Goal: Task Accomplishment & Management: Manage account settings

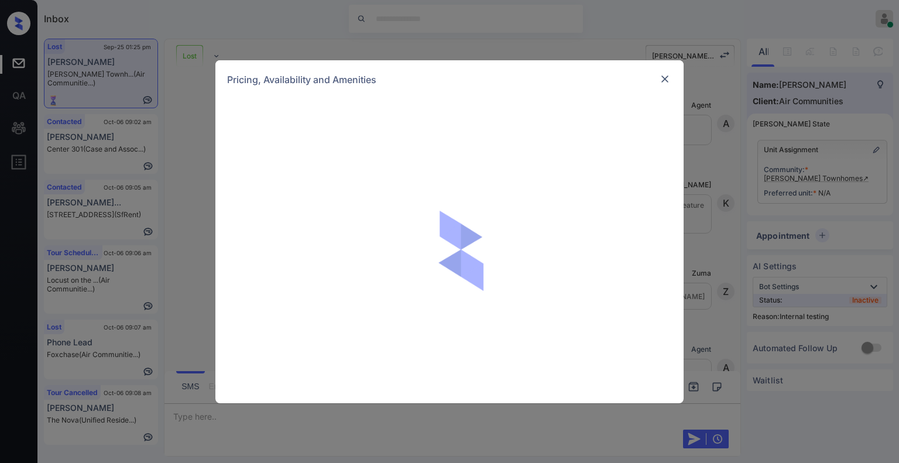
scroll to position [26634, 0]
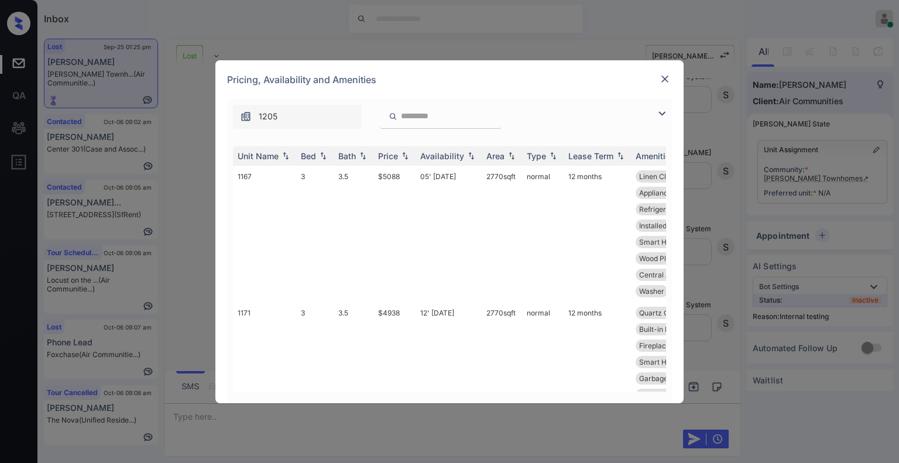
click at [661, 116] on img at bounding box center [662, 113] width 14 height 14
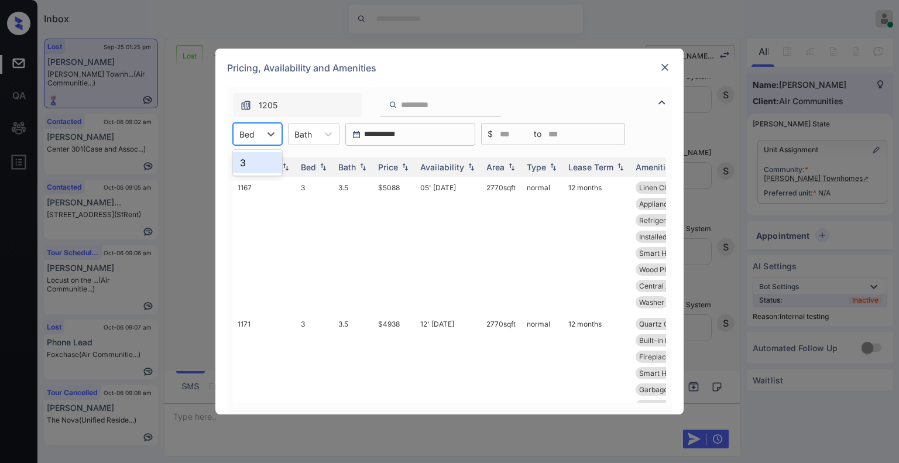
click at [256, 142] on div "Bed" at bounding box center [257, 134] width 49 height 22
click at [668, 67] on img at bounding box center [665, 67] width 12 height 12
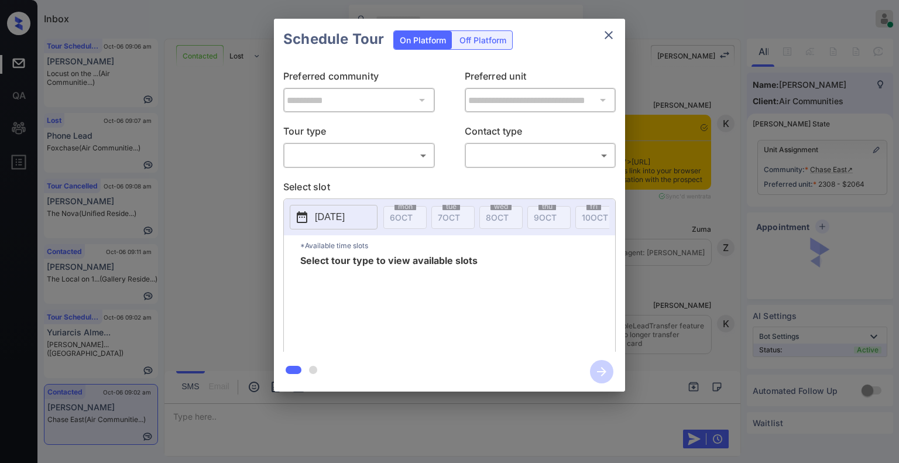
scroll to position [1231, 0]
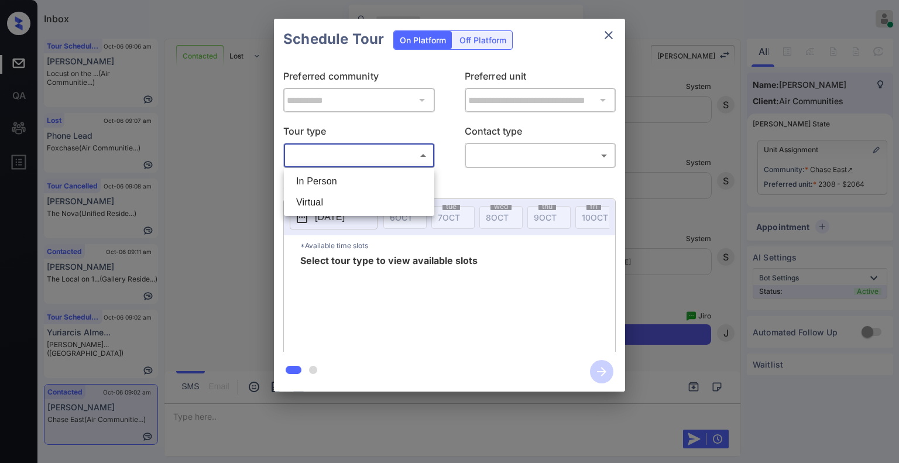
click at [359, 157] on body "Inbox Jiro Alonzo Online Set yourself offline Set yourself on break Profile Swi…" at bounding box center [449, 231] width 899 height 463
click at [337, 188] on li "In Person" at bounding box center [359, 181] width 145 height 21
type input "********"
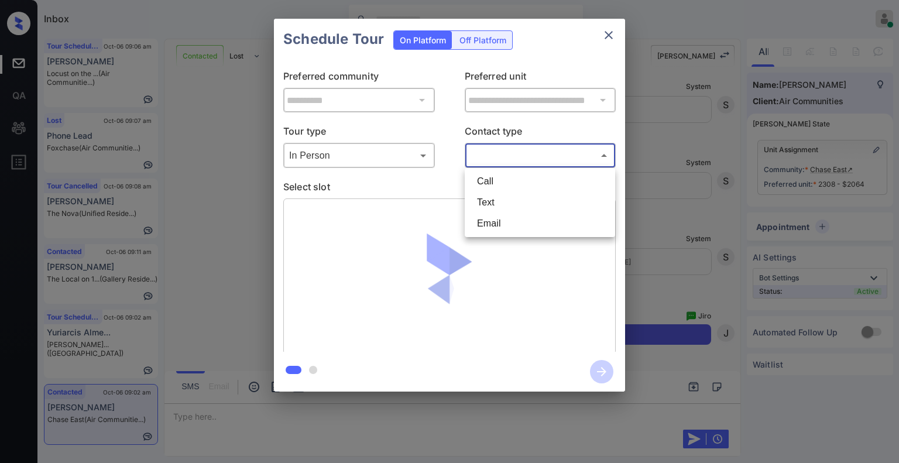
drag, startPoint x: 495, startPoint y: 157, endPoint x: 486, endPoint y: 201, distance: 44.2
click at [486, 201] on body "Inbox Jiro Alonzo Online Set yourself offline Set yourself on break Profile Swi…" at bounding box center [449, 231] width 899 height 463
click at [486, 201] on li "Text" at bounding box center [539, 202] width 145 height 21
type input "****"
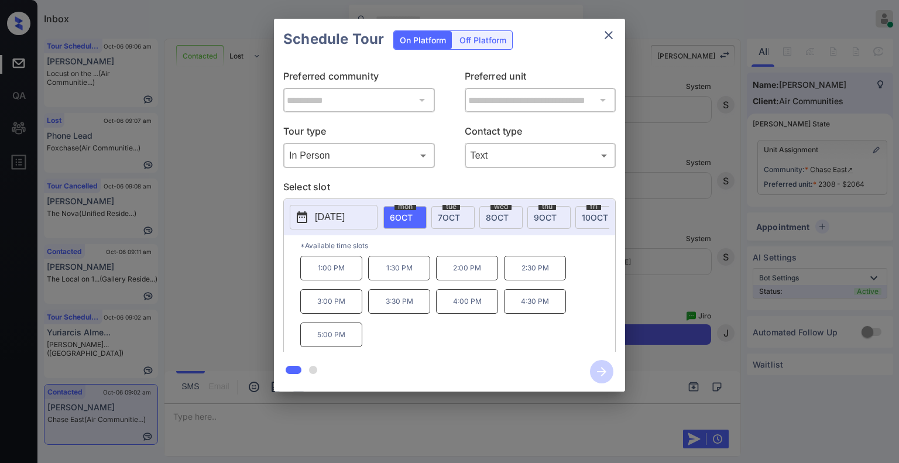
click at [232, 292] on div "**********" at bounding box center [449, 205] width 899 height 410
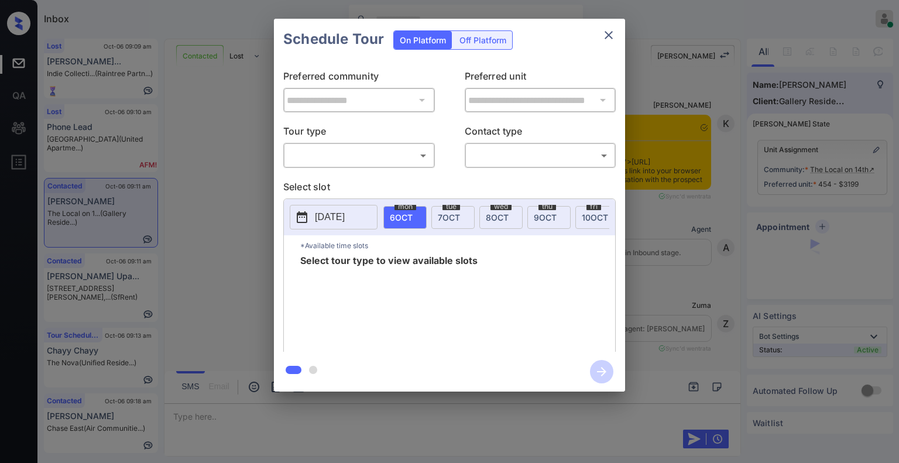
scroll to position [1738, 0]
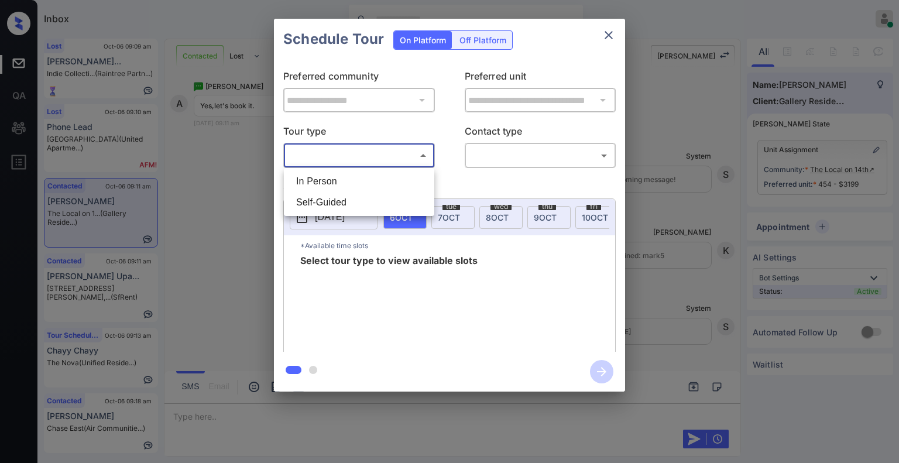
click at [342, 147] on body "Inbox Jiro Alonzo Online Set yourself offline Set yourself on break Profile Swi…" at bounding box center [449, 231] width 899 height 463
click at [323, 180] on li "In Person" at bounding box center [359, 181] width 145 height 21
type input "********"
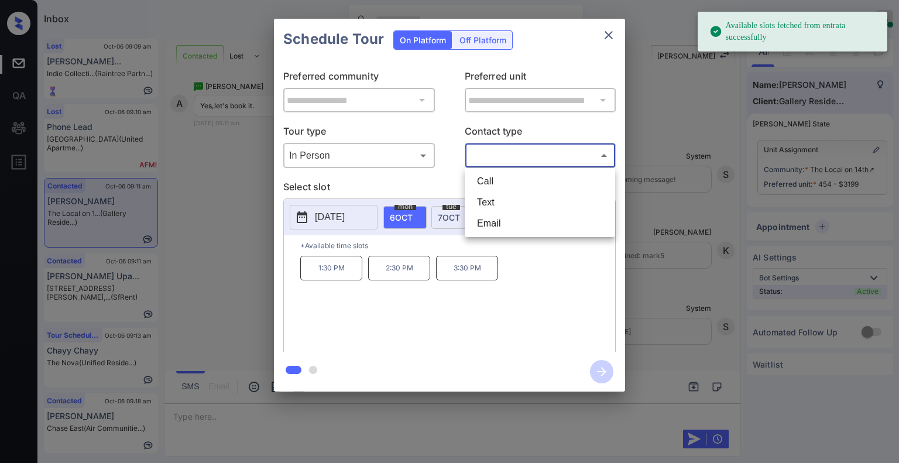
drag, startPoint x: 508, startPoint y: 158, endPoint x: 493, endPoint y: 196, distance: 40.7
click at [493, 196] on body "Available slots fetched from entrata successfully Inbox Jiro Alonzo Online Set …" at bounding box center [449, 231] width 899 height 463
click at [493, 196] on li "Text" at bounding box center [539, 202] width 145 height 21
type input "****"
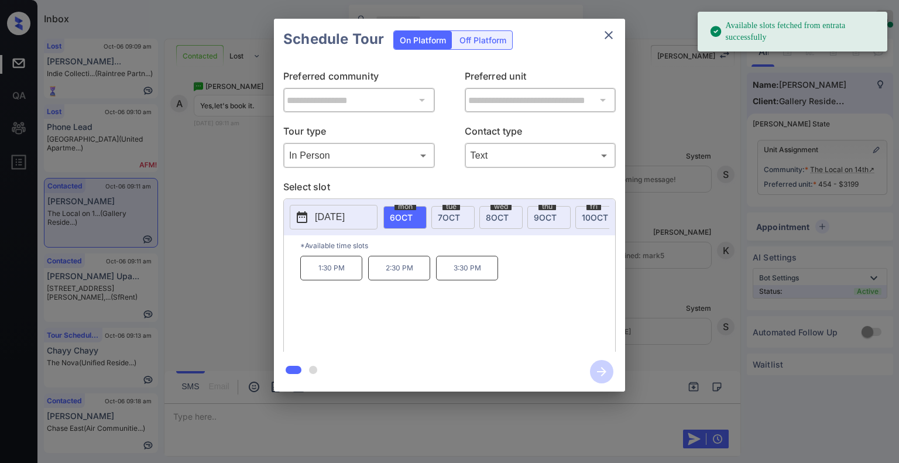
click at [454, 277] on p "3:30 PM" at bounding box center [467, 268] width 62 height 25
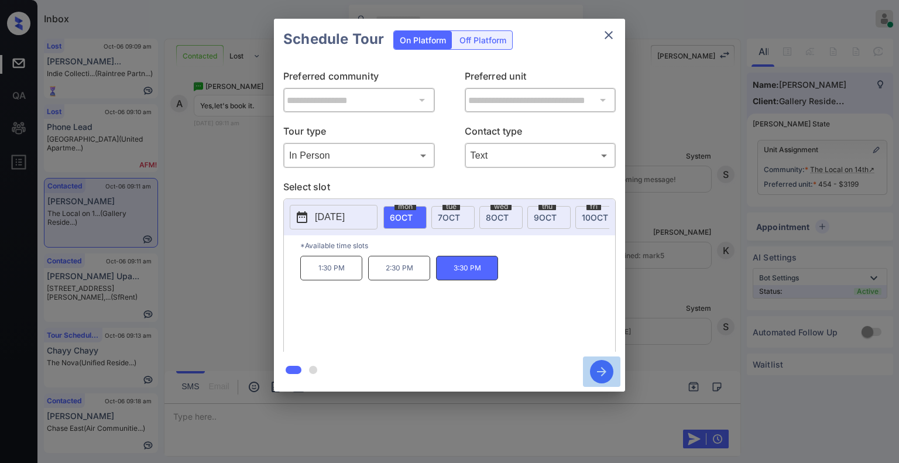
click at [607, 376] on icon "button" at bounding box center [601, 371] width 23 height 23
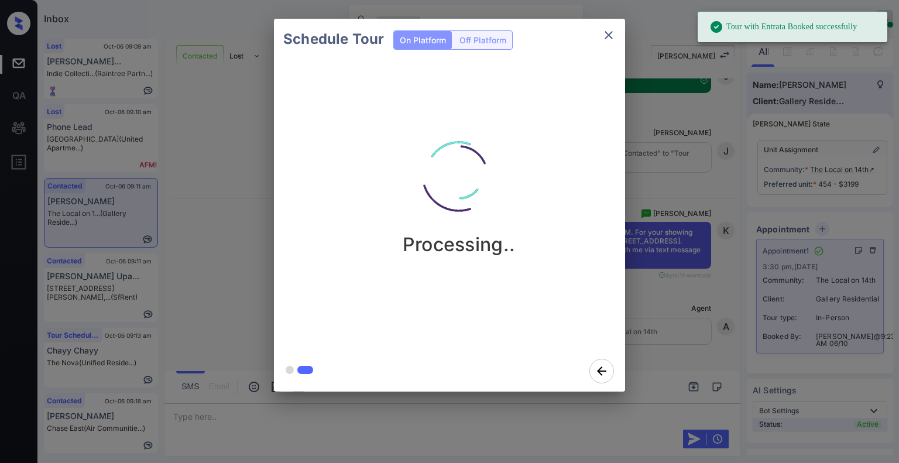
scroll to position [2064, 0]
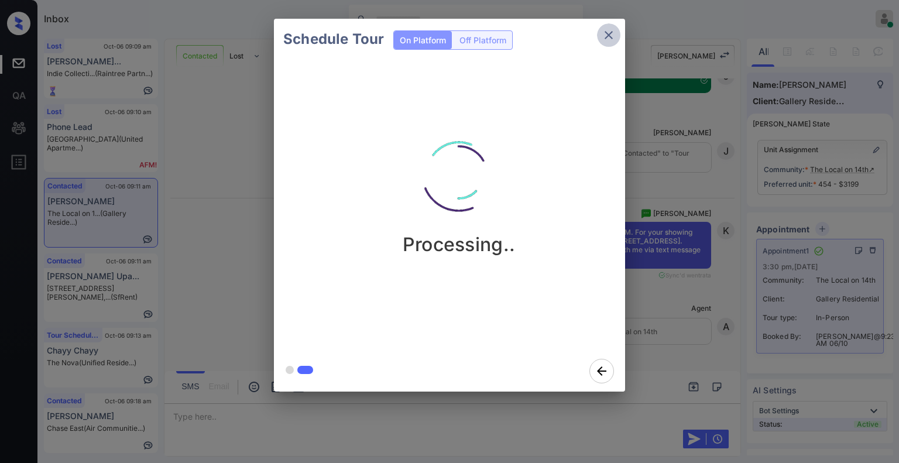
click at [610, 30] on icon "close" at bounding box center [608, 35] width 14 height 14
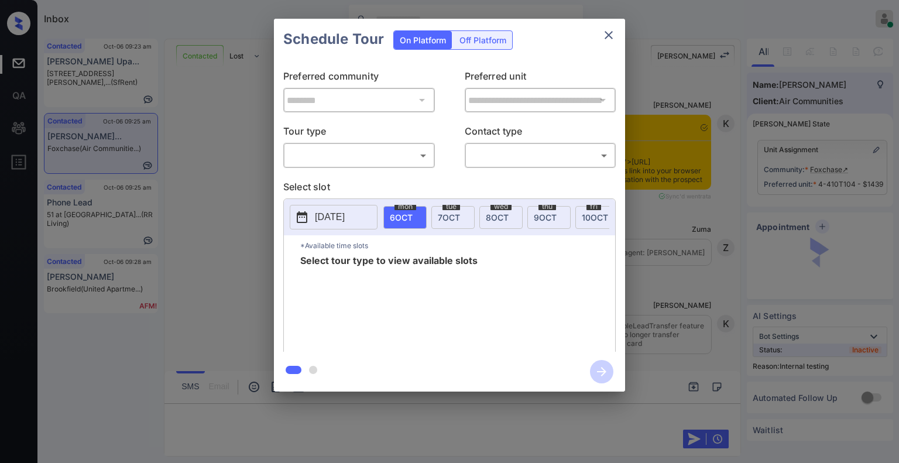
scroll to position [2348, 0]
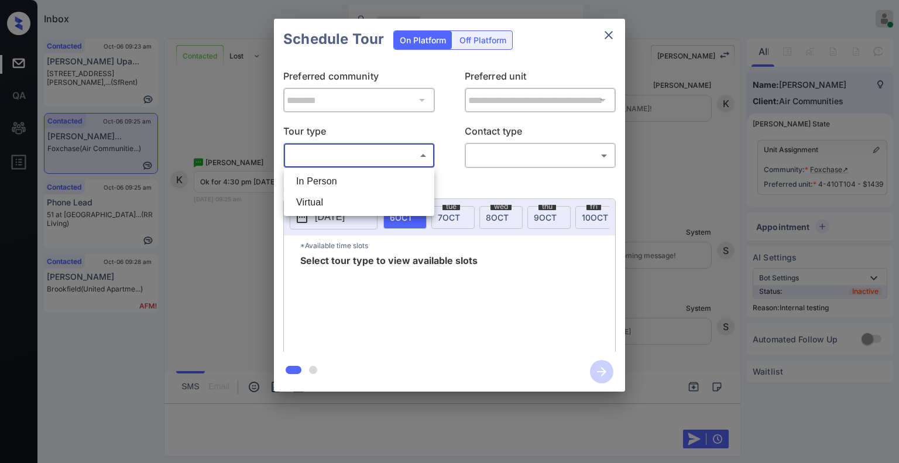
click at [359, 147] on body "Inbox Jiro Alonzo Online Set yourself offline Set yourself on break Profile Swi…" at bounding box center [449, 231] width 899 height 463
click at [336, 187] on li "In Person" at bounding box center [359, 181] width 145 height 21
type input "********"
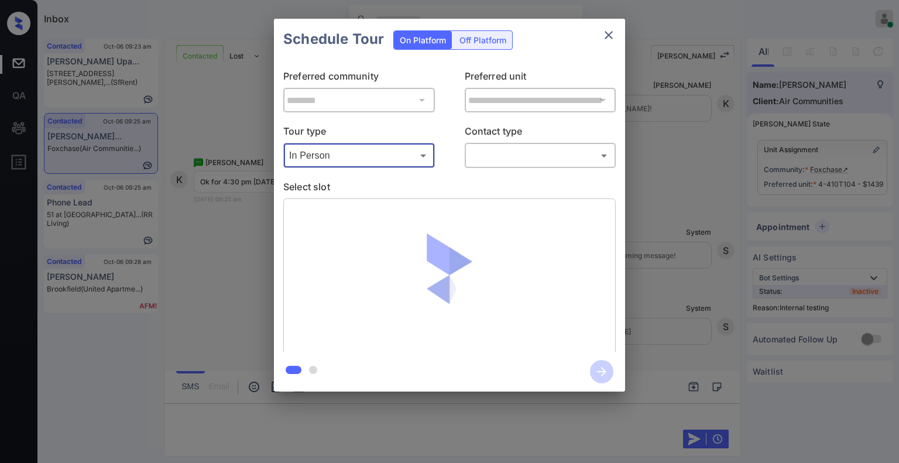
click at [489, 154] on body "Inbox Jiro Alonzo Online Set yourself offline Set yourself on break Profile Swi…" at bounding box center [449, 231] width 899 height 463
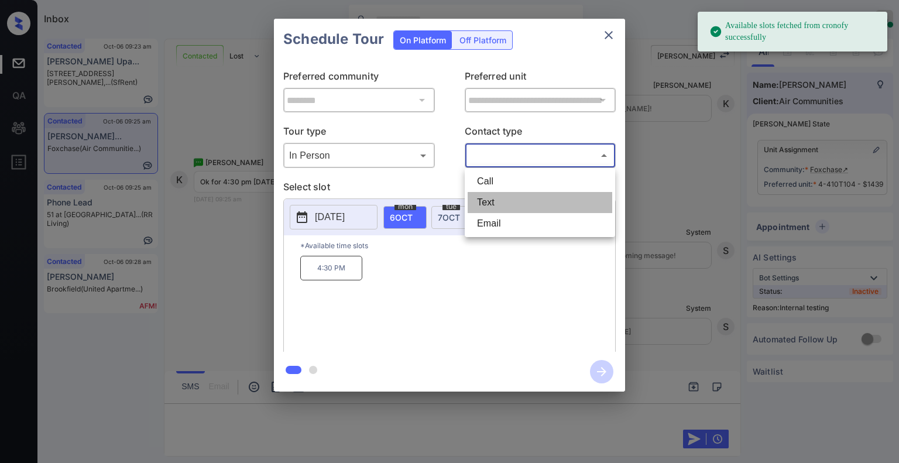
click at [491, 201] on li "Text" at bounding box center [539, 202] width 145 height 21
type input "****"
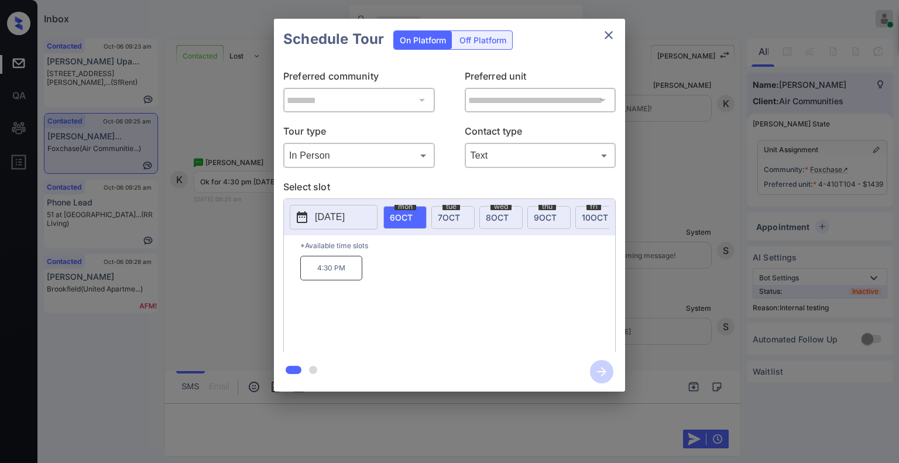
click at [318, 280] on p "4:30 PM" at bounding box center [331, 268] width 62 height 25
click at [601, 370] on icon "button" at bounding box center [601, 371] width 23 height 23
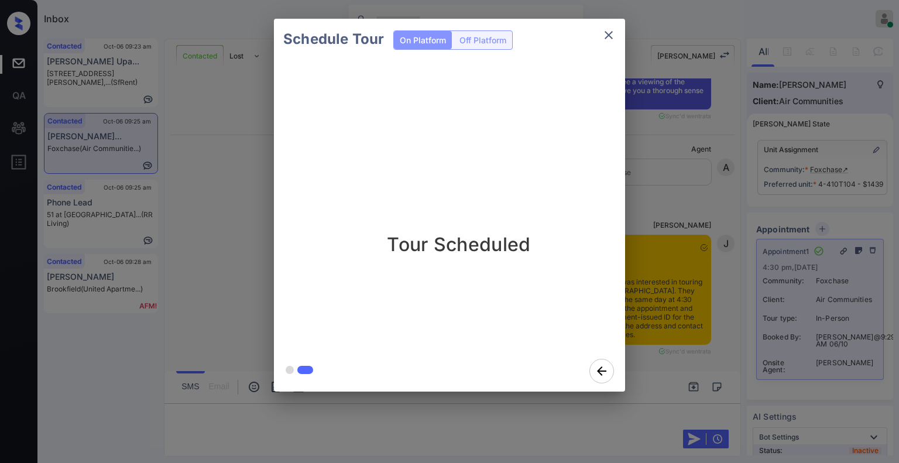
scroll to position [2977, 0]
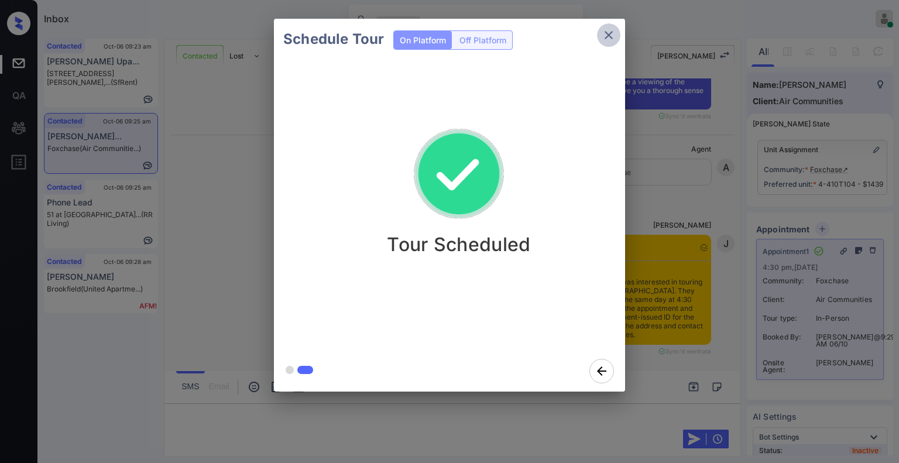
click at [608, 39] on icon "close" at bounding box center [608, 35] width 14 height 14
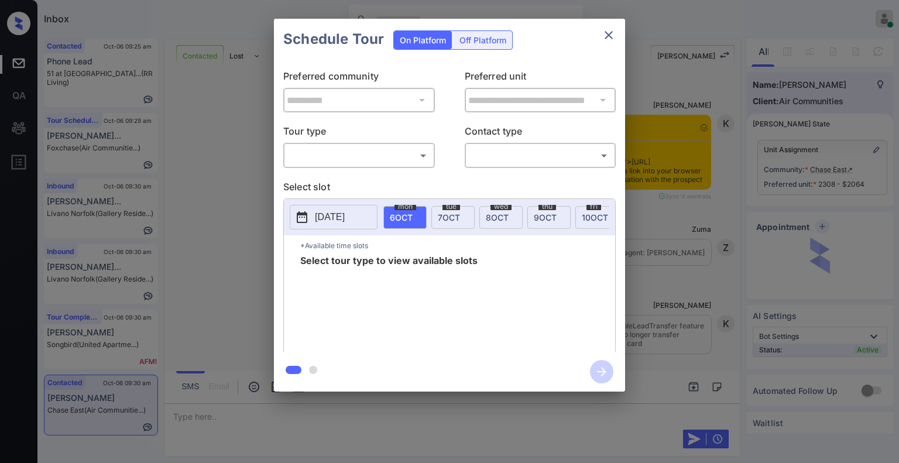
scroll to position [2128, 0]
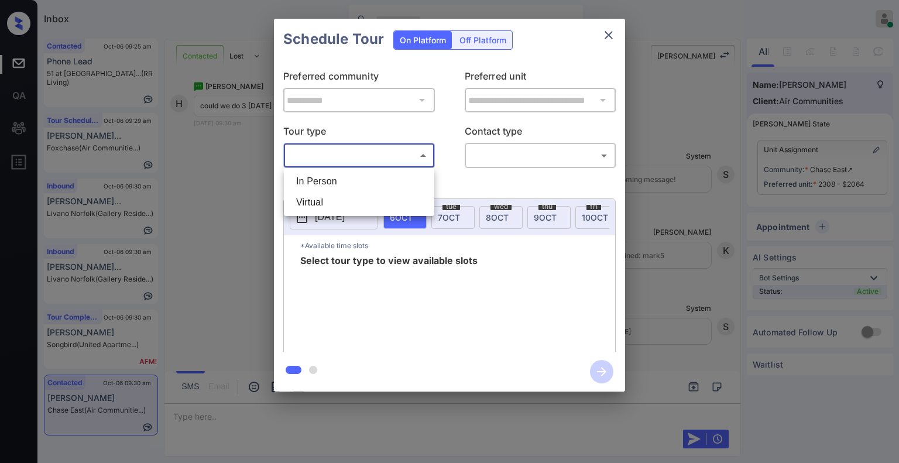
click at [367, 154] on body "Inbox Jiro Alonzo Online Set yourself offline Set yourself on break Profile Swi…" at bounding box center [449, 231] width 899 height 463
click at [346, 189] on li "In Person" at bounding box center [359, 181] width 145 height 21
type input "********"
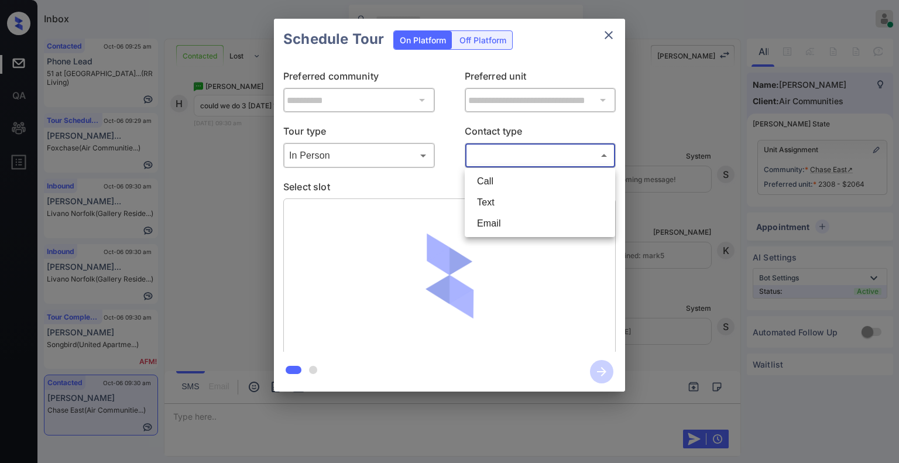
click at [516, 149] on body "Inbox Jiro Alonzo Online Set yourself offline Set yourself on break Profile Swi…" at bounding box center [449, 231] width 899 height 463
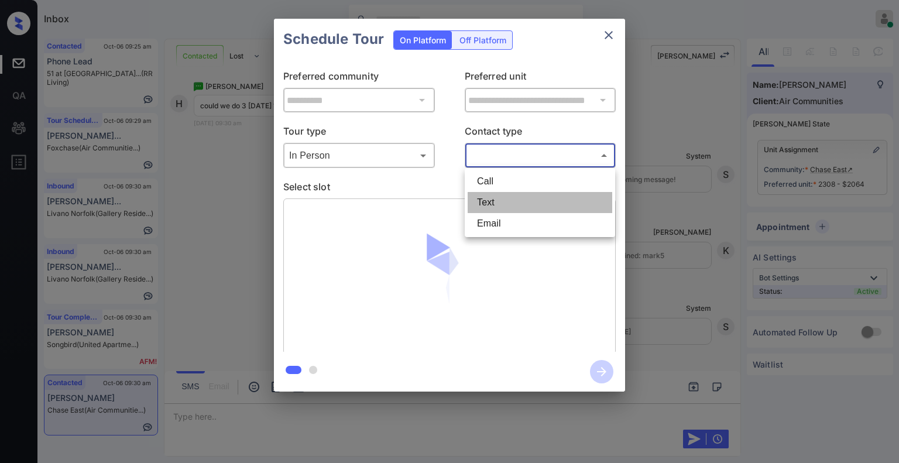
click at [491, 208] on li "Text" at bounding box center [539, 202] width 145 height 21
type input "****"
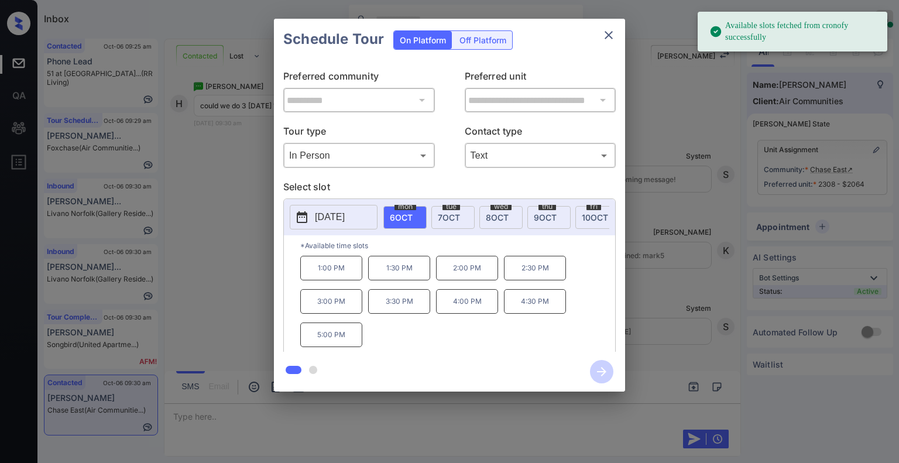
click at [449, 204] on span "tue" at bounding box center [451, 206] width 18 height 7
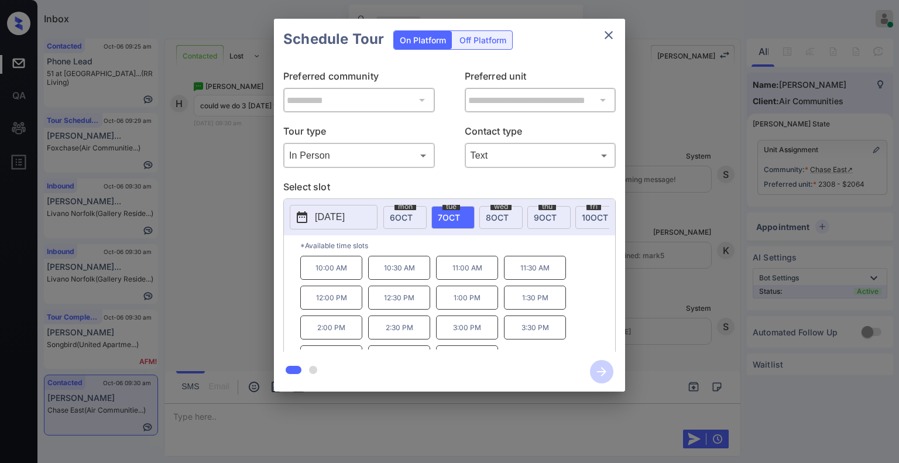
click at [244, 273] on div "**********" at bounding box center [449, 205] width 899 height 410
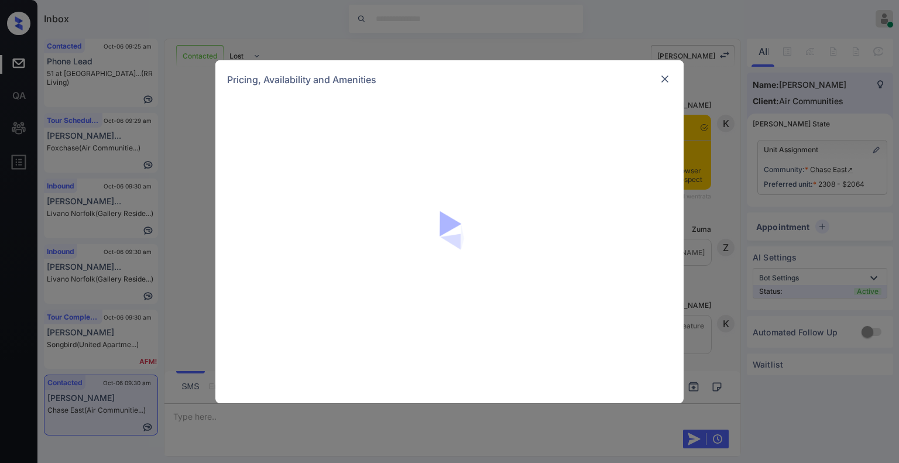
scroll to position [2128, 0]
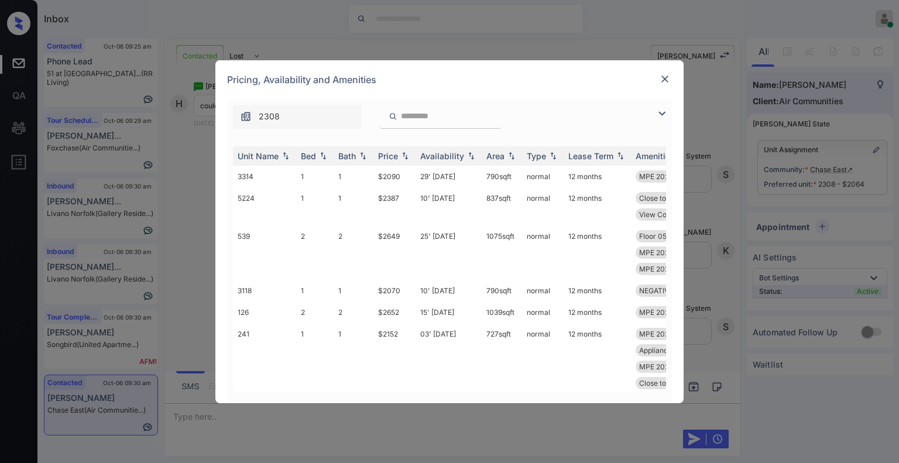
click at [659, 112] on img at bounding box center [662, 113] width 14 height 14
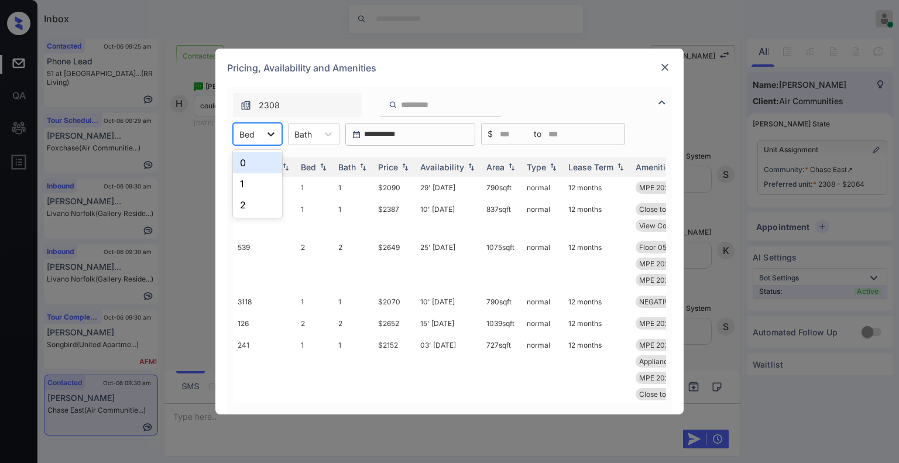
click at [264, 140] on div at bounding box center [270, 133] width 21 height 21
click at [247, 187] on div "1" at bounding box center [257, 183] width 49 height 21
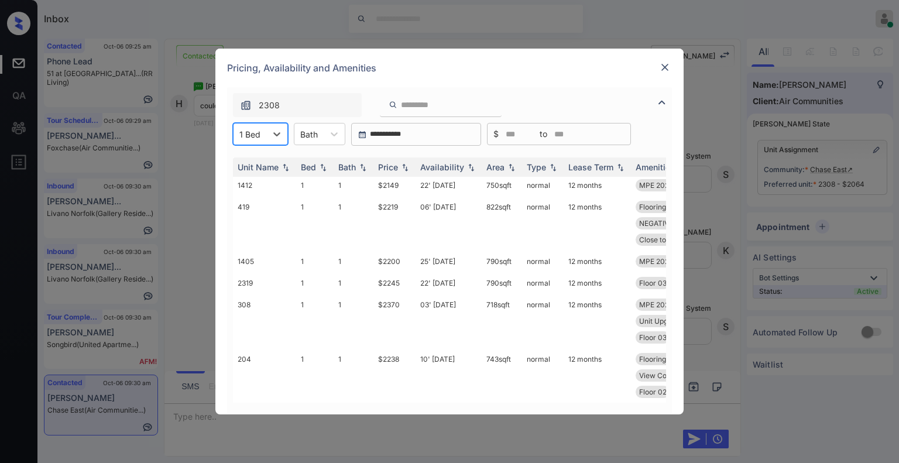
scroll to position [1877, 0]
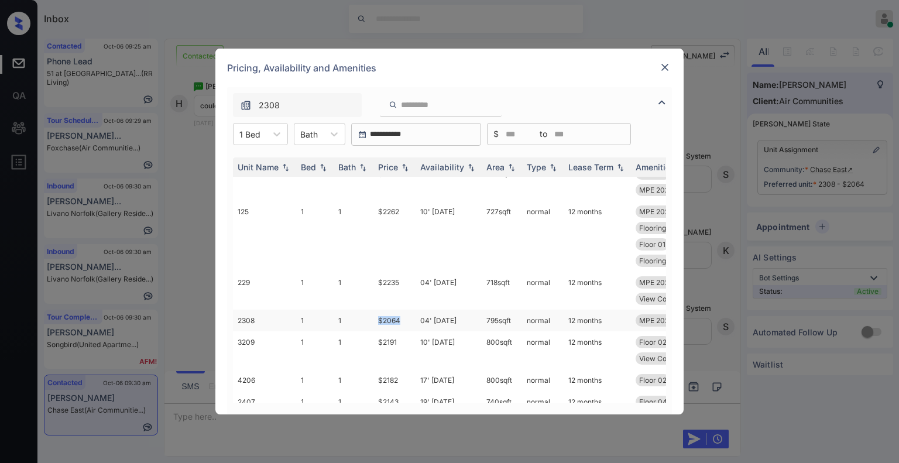
drag, startPoint x: 371, startPoint y: 320, endPoint x: 414, endPoint y: 314, distance: 43.1
click at [414, 314] on tr "2308 1 1 $2064 04' Dec 25 795 sqft normal 12 months MPE 2025 SmartR... NEGATIVE…" at bounding box center [538, 320] width 611 height 22
copy tr "$2064"
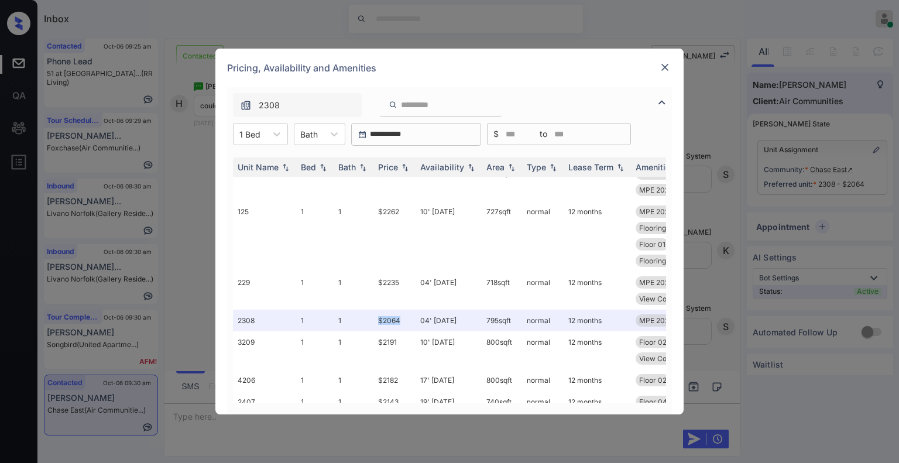
click at [662, 65] on img at bounding box center [665, 67] width 12 height 12
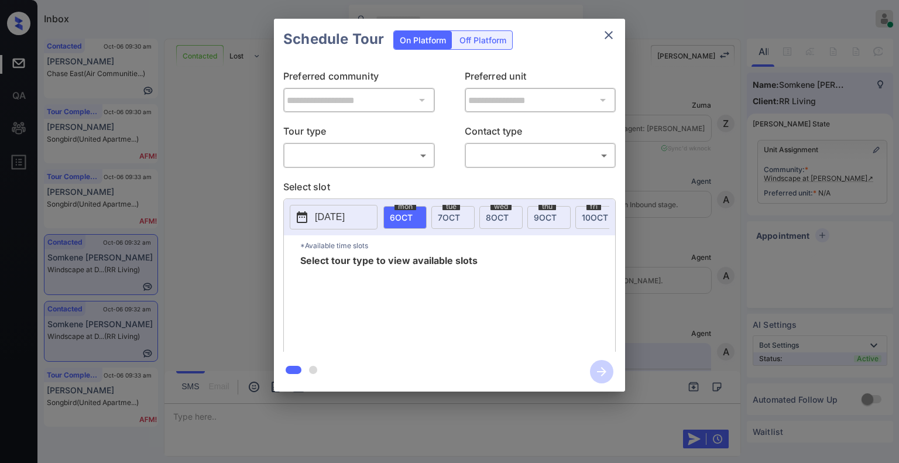
scroll to position [1577, 0]
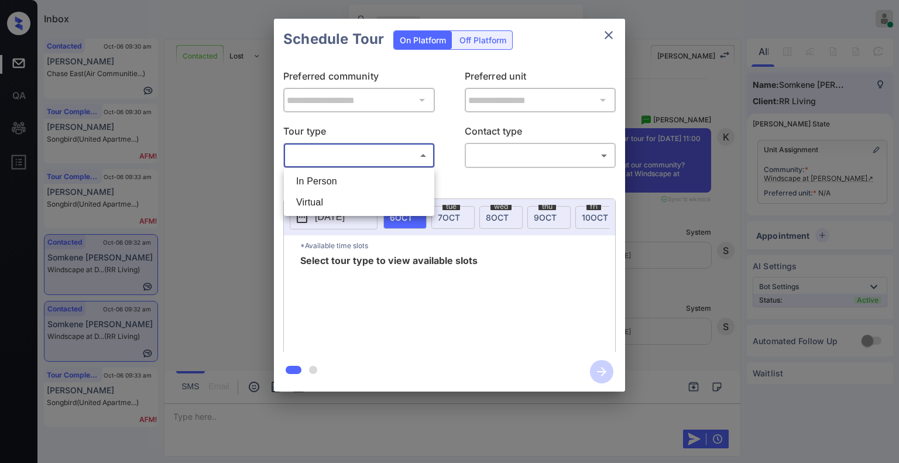
click at [360, 163] on body "Inbox Jiro Alonzo Online Set yourself offline Set yourself on break Profile Swi…" at bounding box center [449, 231] width 899 height 463
click at [348, 179] on li "In Person" at bounding box center [359, 181] width 145 height 21
type input "********"
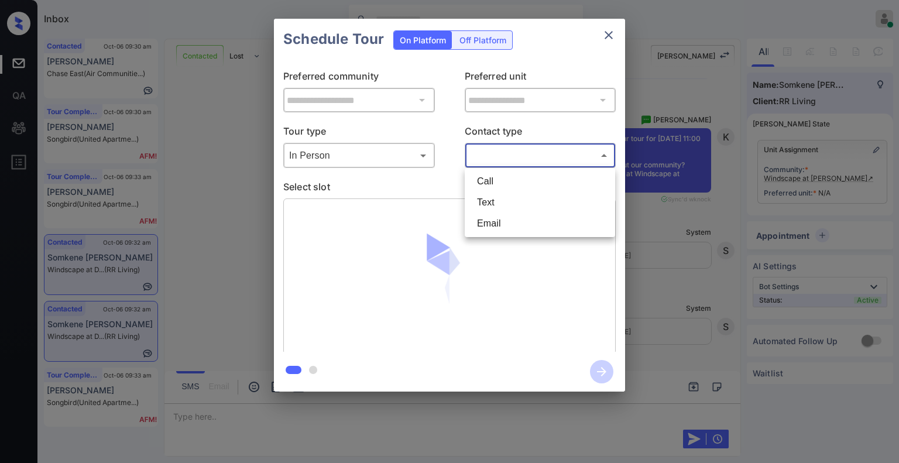
drag, startPoint x: 500, startPoint y: 162, endPoint x: 494, endPoint y: 202, distance: 40.3
click at [494, 202] on body "Inbox Jiro Alonzo Online Set yourself offline Set yourself on break Profile Swi…" at bounding box center [449, 231] width 899 height 463
click at [494, 202] on li "Text" at bounding box center [539, 202] width 145 height 21
type input "****"
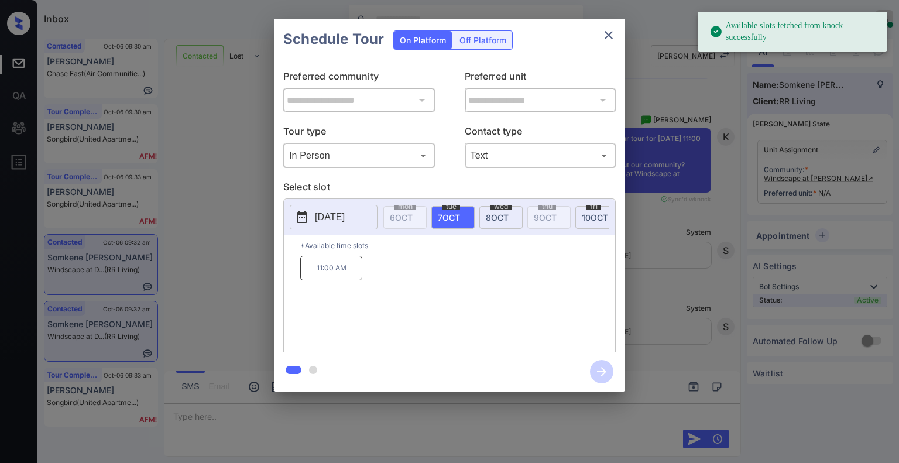
click at [334, 222] on p "[DATE]" at bounding box center [330, 217] width 30 height 14
click at [258, 196] on div "**********" at bounding box center [449, 205] width 899 height 410
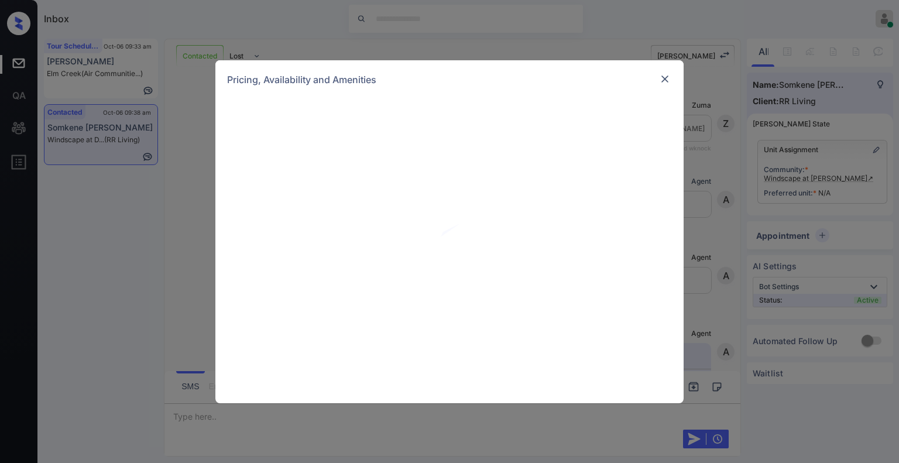
scroll to position [2624, 0]
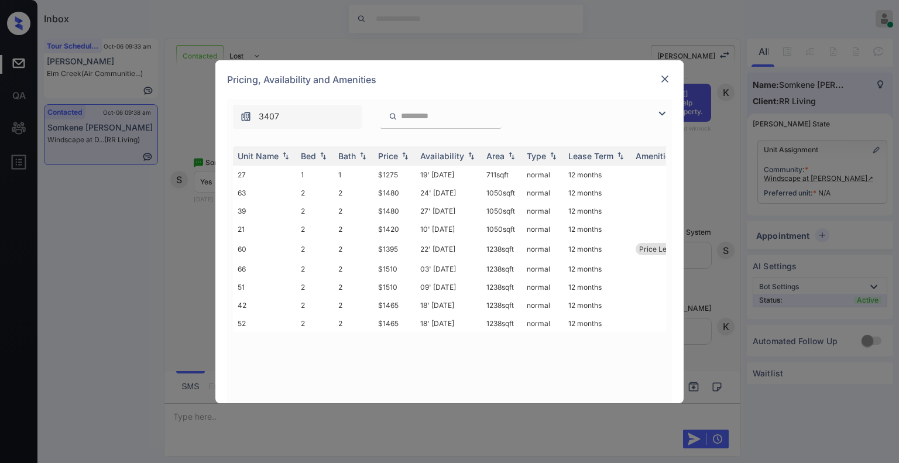
click at [656, 114] on img at bounding box center [662, 113] width 14 height 14
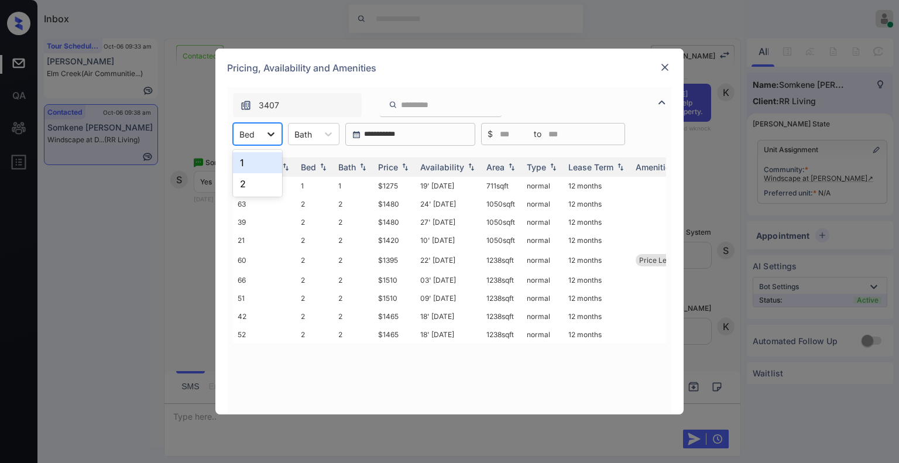
click at [267, 136] on icon at bounding box center [271, 134] width 12 height 12
click at [259, 165] on div "1" at bounding box center [257, 162] width 49 height 21
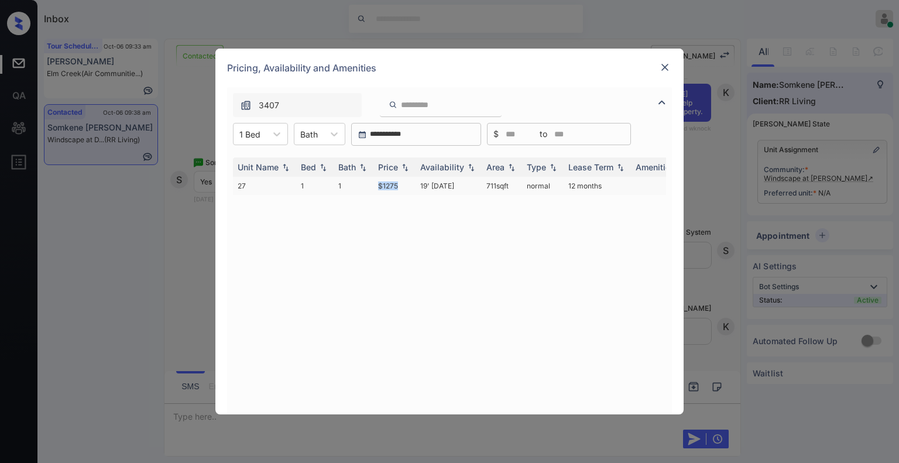
drag, startPoint x: 373, startPoint y: 191, endPoint x: 402, endPoint y: 191, distance: 28.7
click at [402, 191] on td "$1275" at bounding box center [394, 186] width 42 height 18
copy td "$1275"
click at [388, 188] on td "$1275" at bounding box center [394, 186] width 42 height 18
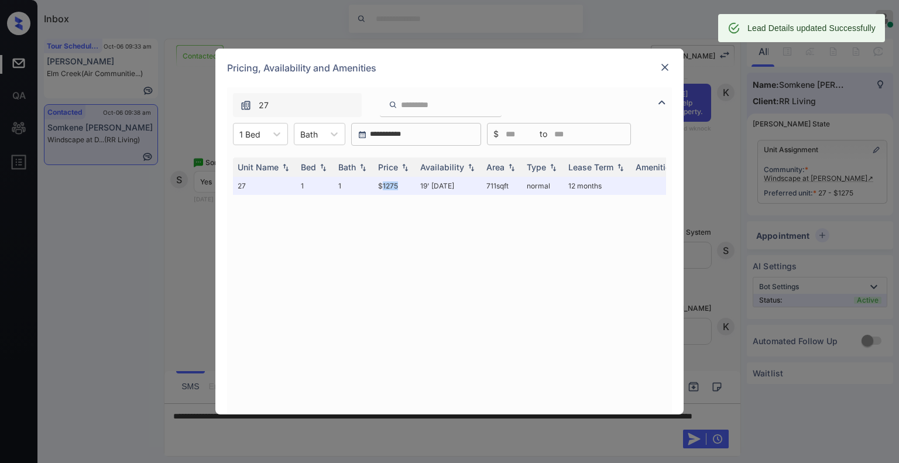
click at [665, 68] on img at bounding box center [665, 67] width 12 height 12
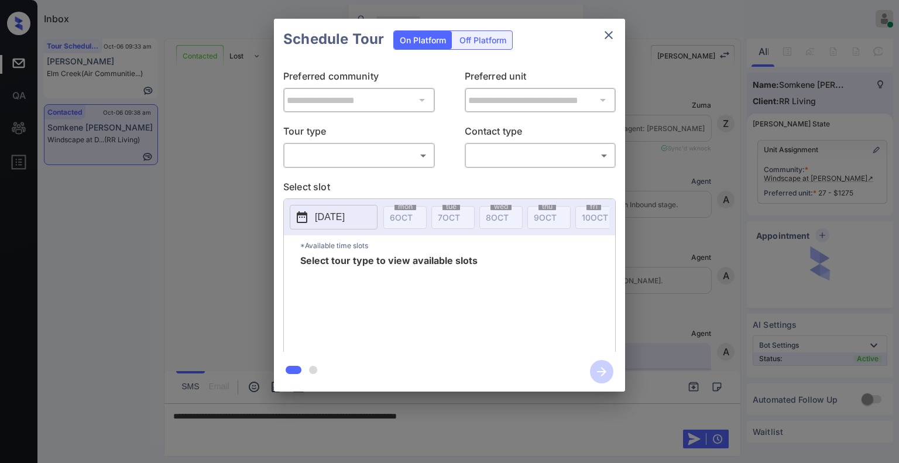
scroll to position [2700, 0]
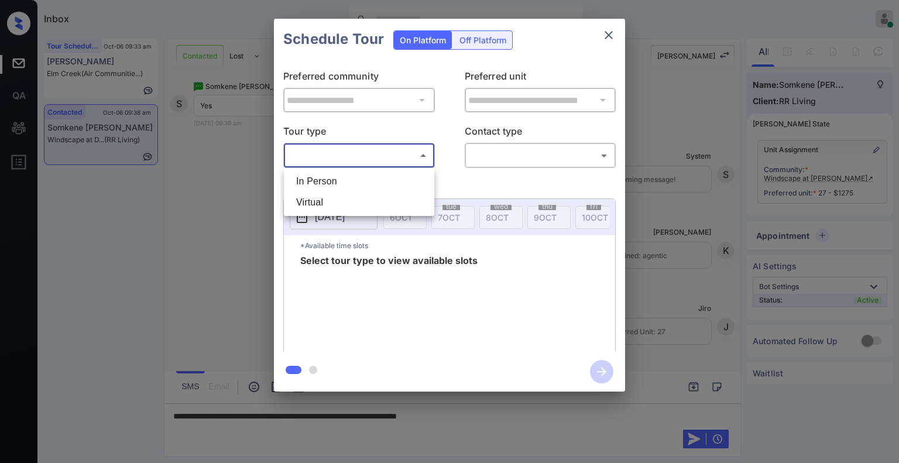
click at [407, 152] on body "Inbox [PERSON_NAME] Online Set yourself offline Set yourself on break Profile S…" at bounding box center [449, 231] width 899 height 463
click at [344, 209] on li "Virtual" at bounding box center [359, 202] width 145 height 21
type input "*******"
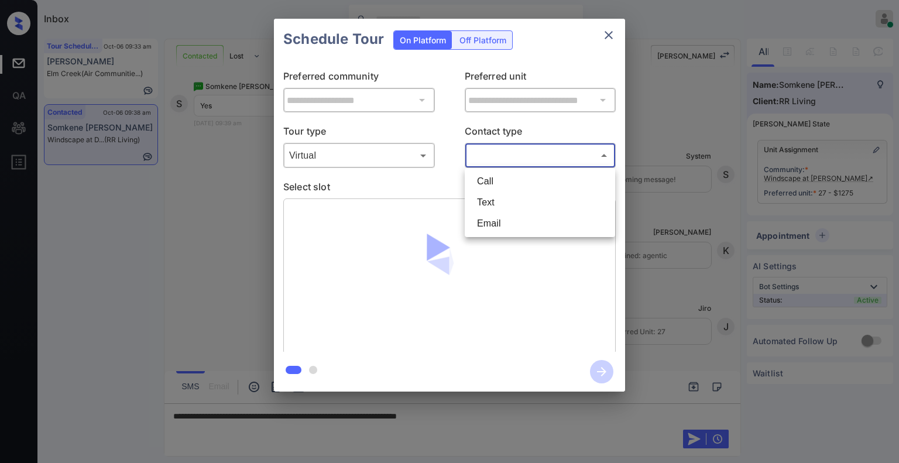
drag, startPoint x: 493, startPoint y: 156, endPoint x: 490, endPoint y: 208, distance: 51.6
click at [490, 208] on body "Inbox [PERSON_NAME] Online Set yourself offline Set yourself on break Profile S…" at bounding box center [449, 231] width 899 height 463
click at [490, 208] on li "Text" at bounding box center [539, 202] width 145 height 21
type input "****"
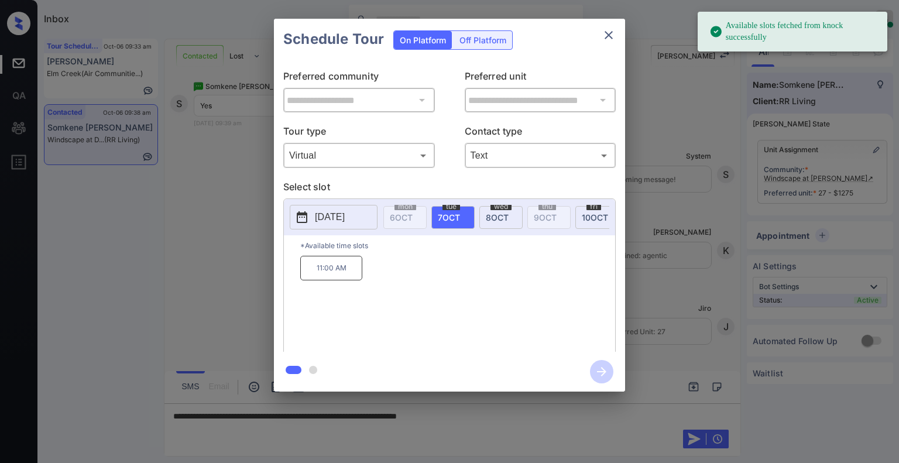
click at [345, 214] on p "[DATE]" at bounding box center [330, 217] width 30 height 14
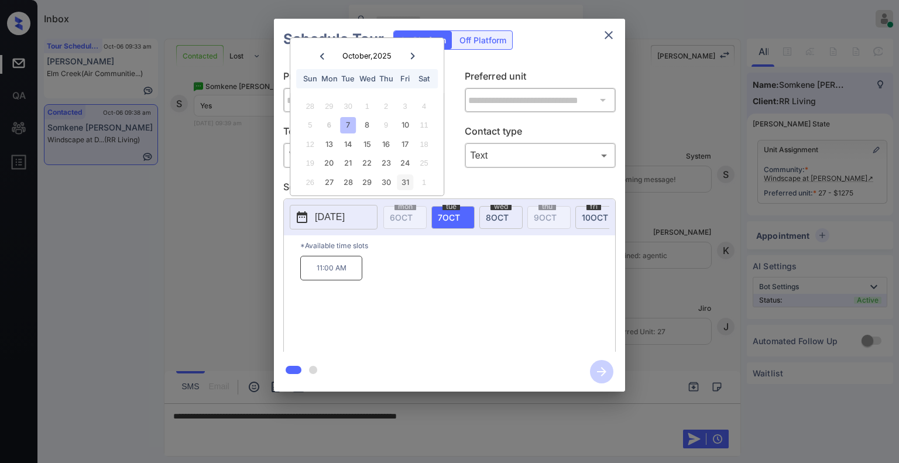
click at [405, 177] on div "31" at bounding box center [405, 182] width 16 height 16
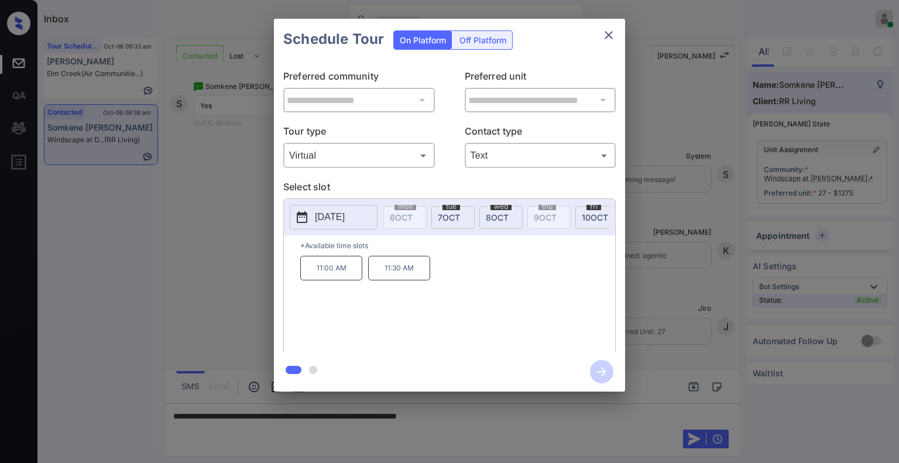
click at [250, 235] on div "**********" at bounding box center [449, 205] width 899 height 410
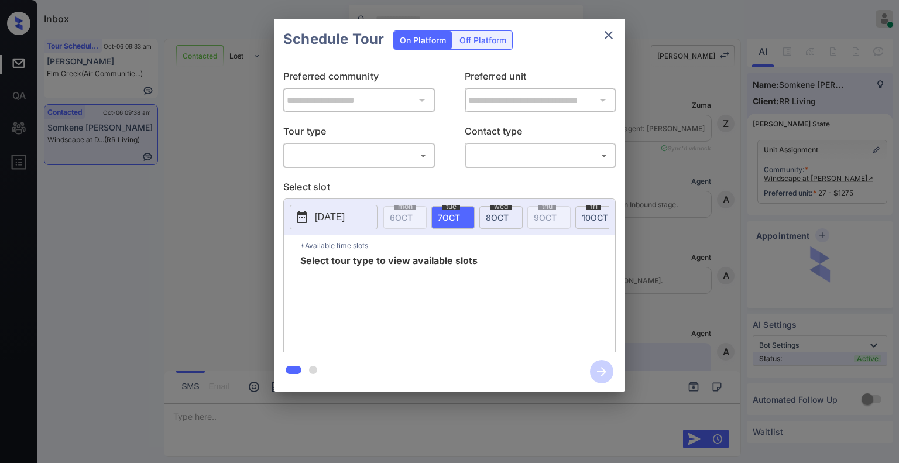
scroll to position [2770, 0]
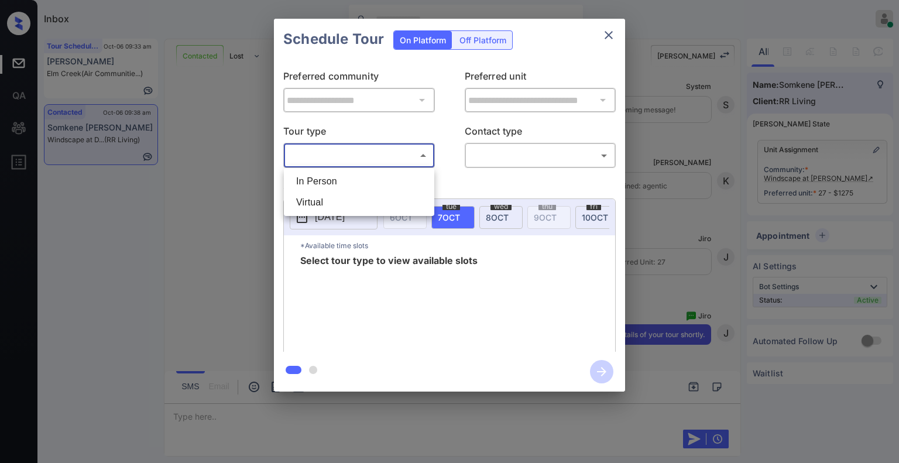
click at [387, 151] on body "Inbox Jiro Alonzo Online Set yourself offline Set yourself on break Profile Swi…" at bounding box center [449, 231] width 899 height 463
click at [357, 204] on li "Virtual" at bounding box center [359, 202] width 145 height 21
type input "*******"
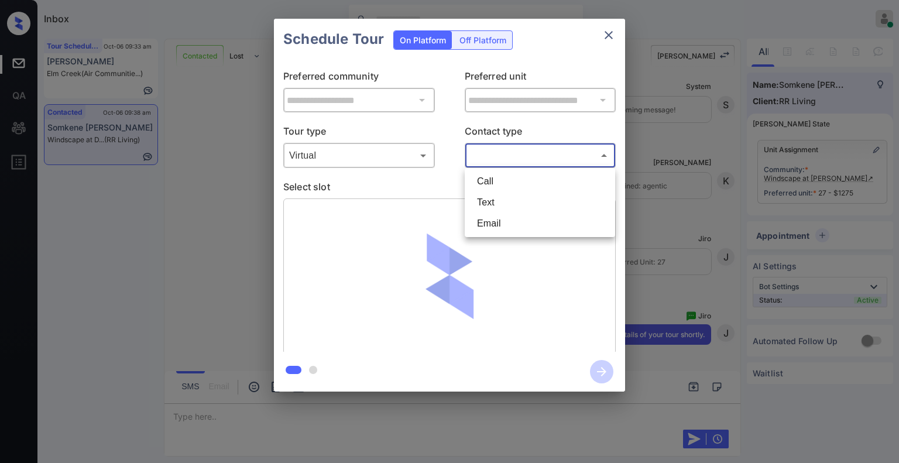
drag, startPoint x: 508, startPoint y: 159, endPoint x: 496, endPoint y: 206, distance: 49.1
click at [496, 206] on body "Inbox Jiro Alonzo Online Set yourself offline Set yourself on break Profile Swi…" at bounding box center [449, 231] width 899 height 463
click at [496, 206] on li "Text" at bounding box center [539, 202] width 145 height 21
type input "****"
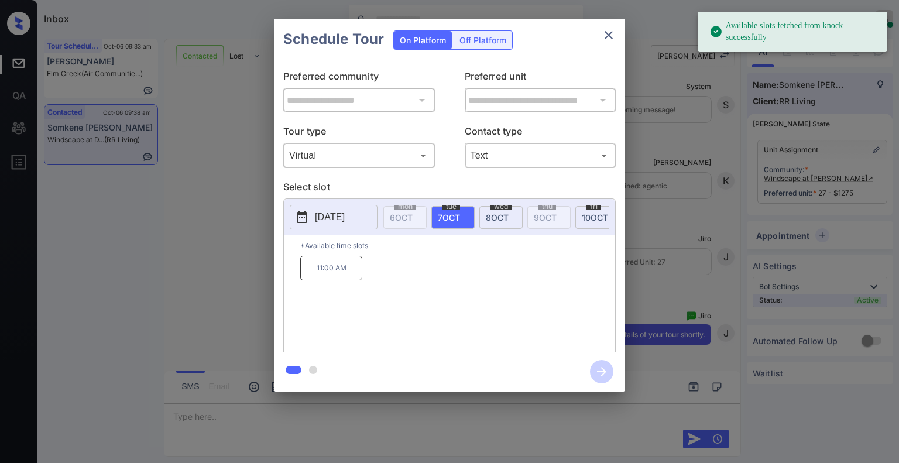
click at [345, 221] on p "2025-10-07" at bounding box center [330, 217] width 30 height 14
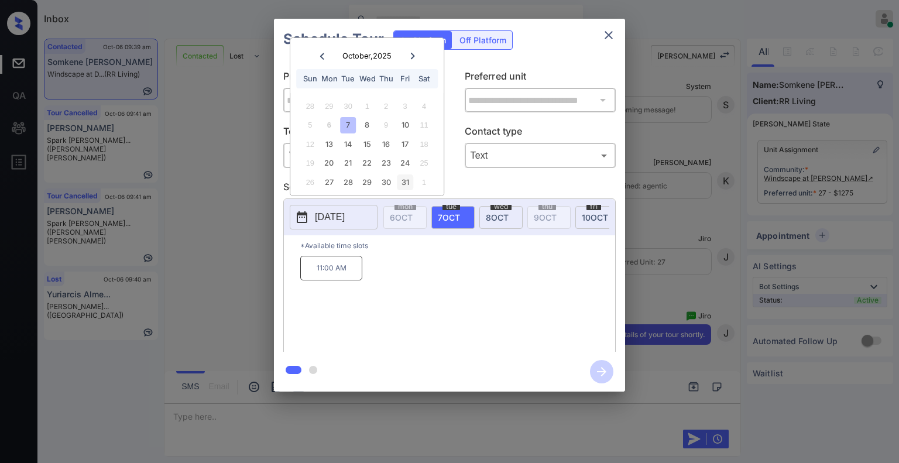
click at [403, 180] on div "31" at bounding box center [405, 182] width 16 height 16
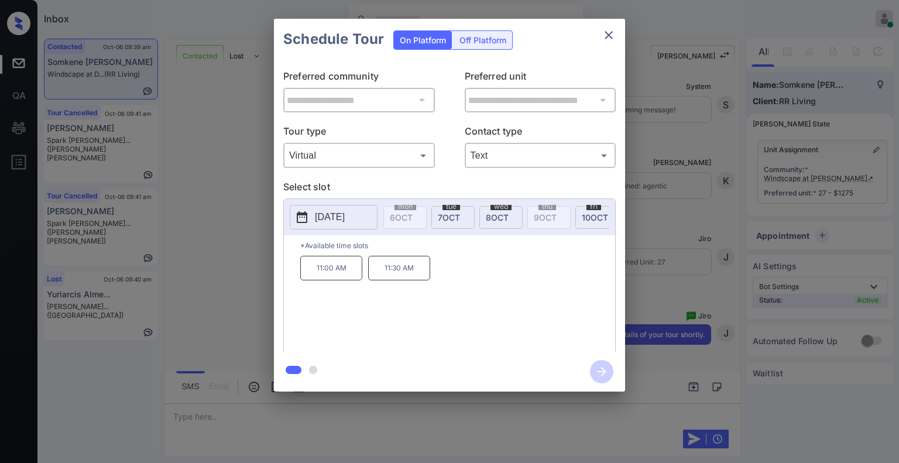
click at [330, 275] on p "11:00 AM" at bounding box center [331, 268] width 62 height 25
click at [601, 367] on icon "button" at bounding box center [601, 371] width 9 height 9
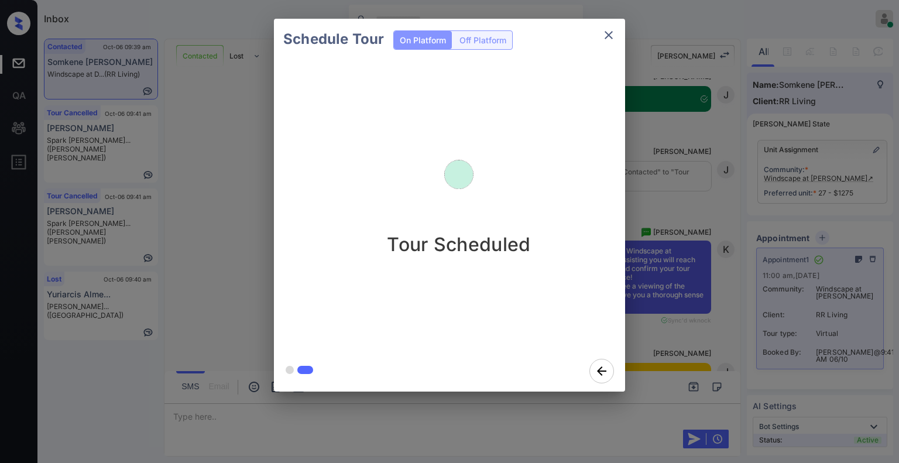
scroll to position [3047, 0]
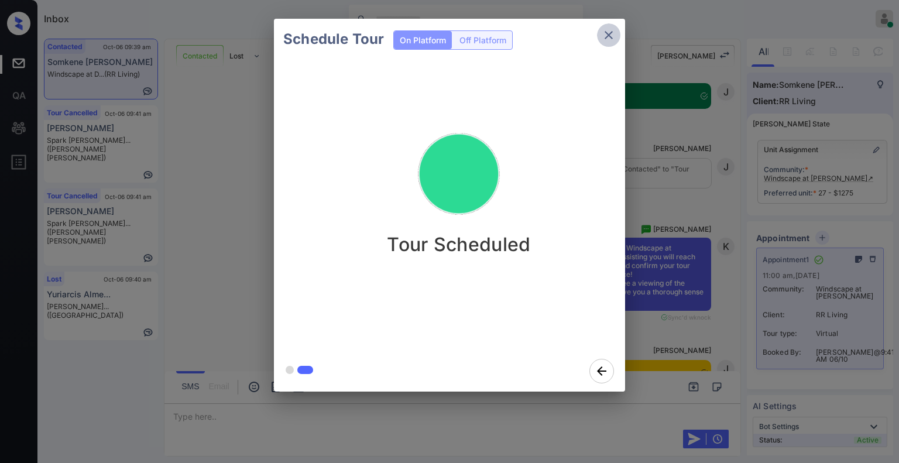
click at [609, 40] on icon "close" at bounding box center [608, 35] width 14 height 14
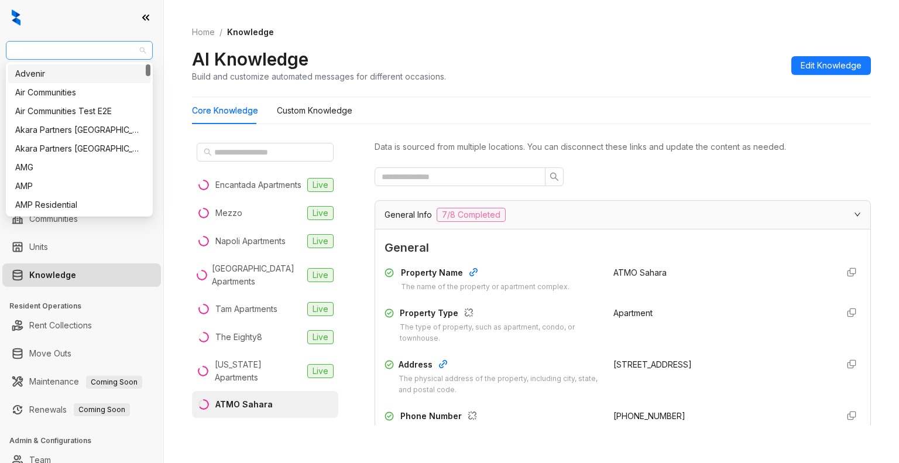
click at [70, 49] on span "AMG" at bounding box center [79, 51] width 133 height 18
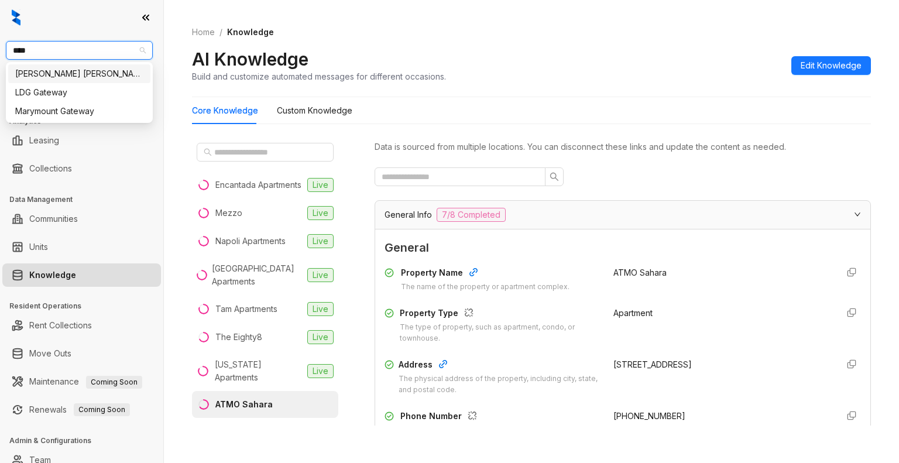
type input "*****"
click at [50, 73] on div "[PERSON_NAME] [PERSON_NAME]" at bounding box center [79, 73] width 128 height 13
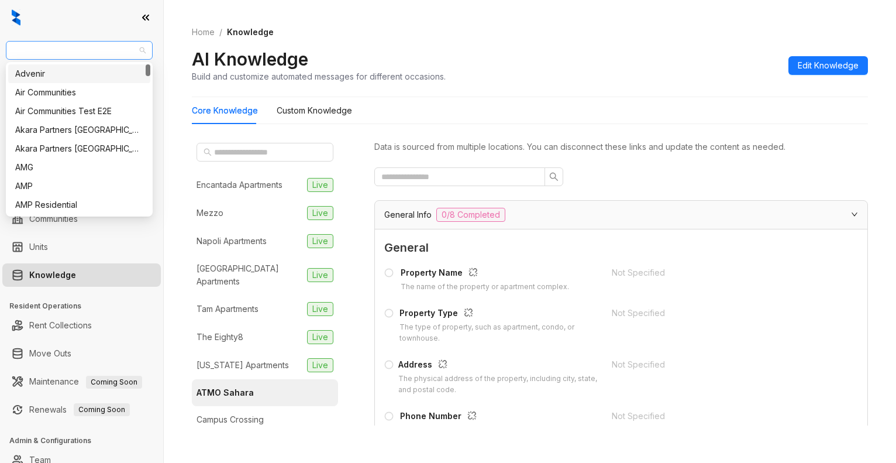
click at [86, 54] on span "[PERSON_NAME] [PERSON_NAME]" at bounding box center [79, 51] width 133 height 18
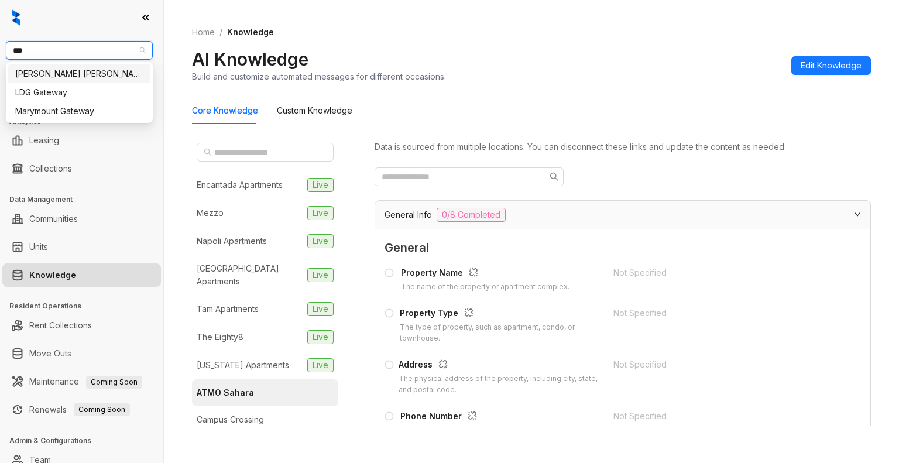
type input "****"
click at [63, 75] on div "[PERSON_NAME] [PERSON_NAME]" at bounding box center [79, 73] width 128 height 13
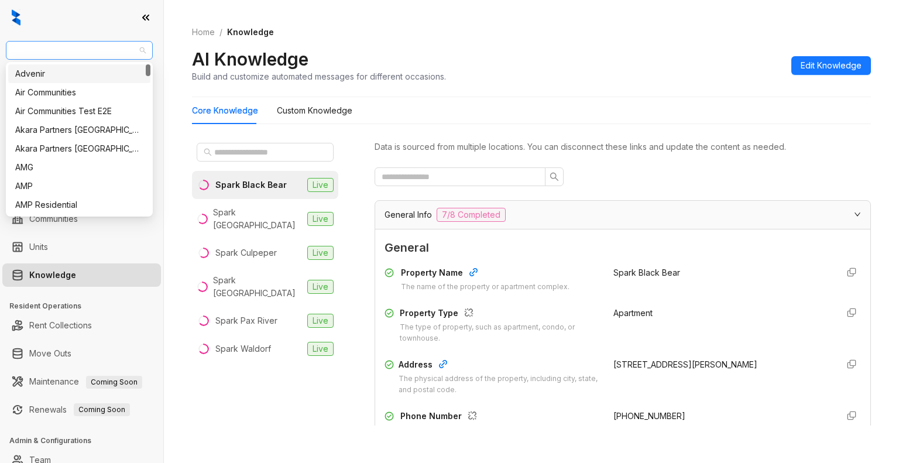
click at [80, 51] on span "Gates Hudson" at bounding box center [79, 51] width 133 height 18
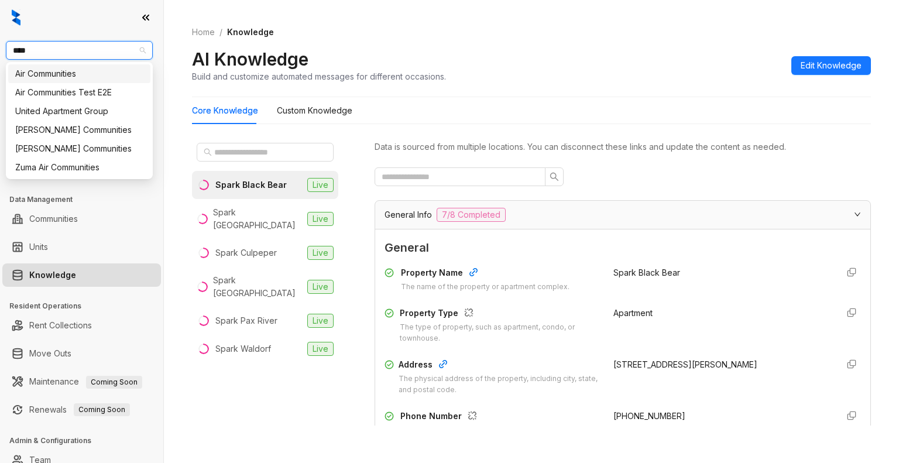
type input "*****"
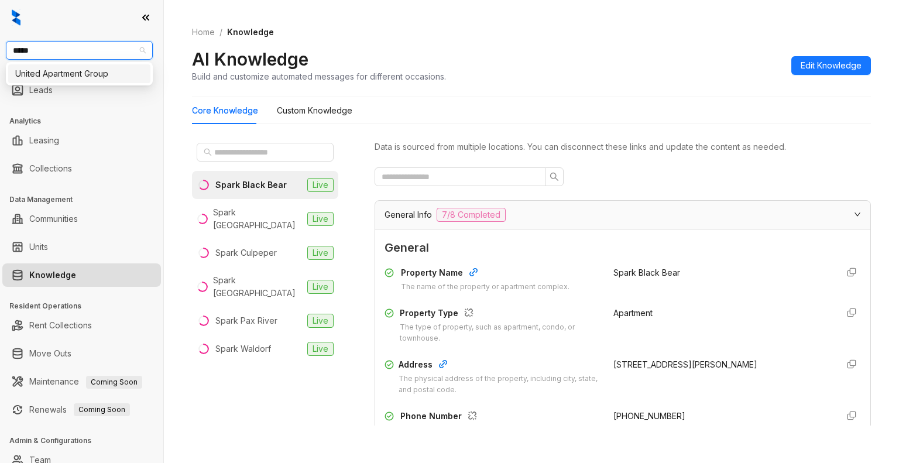
click at [44, 73] on div "United Apartment Group" at bounding box center [79, 73] width 128 height 13
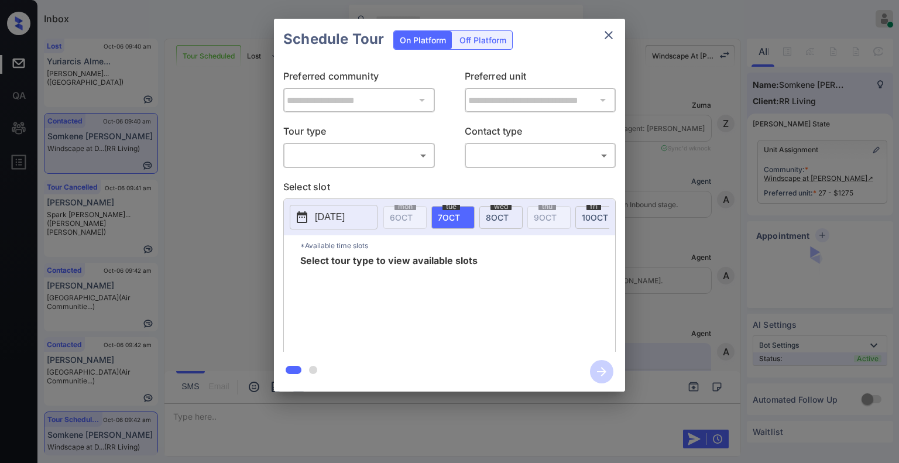
scroll to position [3990, 0]
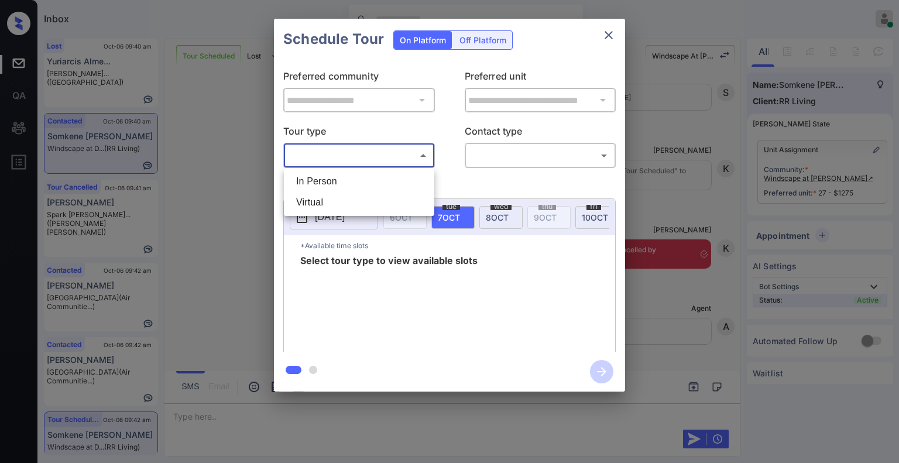
click at [364, 154] on body "Inbox [PERSON_NAME] Online Set yourself offline Set yourself on break Profile S…" at bounding box center [449, 231] width 899 height 463
click at [332, 212] on li "Virtual" at bounding box center [359, 202] width 145 height 21
type input "*******"
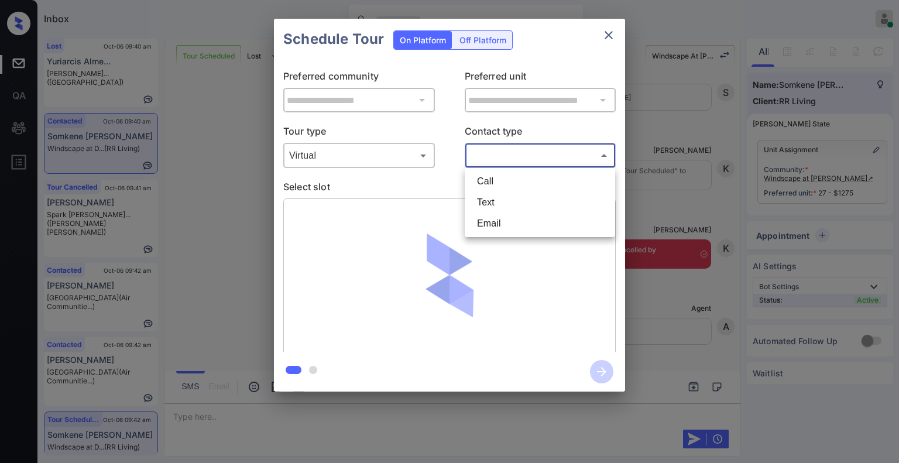
click at [514, 153] on body "Inbox [PERSON_NAME] Online Set yourself offline Set yourself on break Profile S…" at bounding box center [449, 231] width 899 height 463
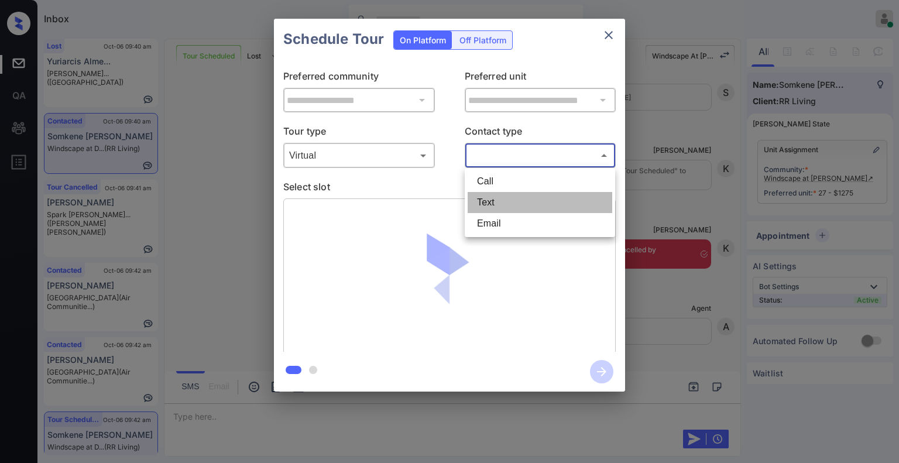
click at [494, 203] on li "Text" at bounding box center [539, 202] width 145 height 21
type input "****"
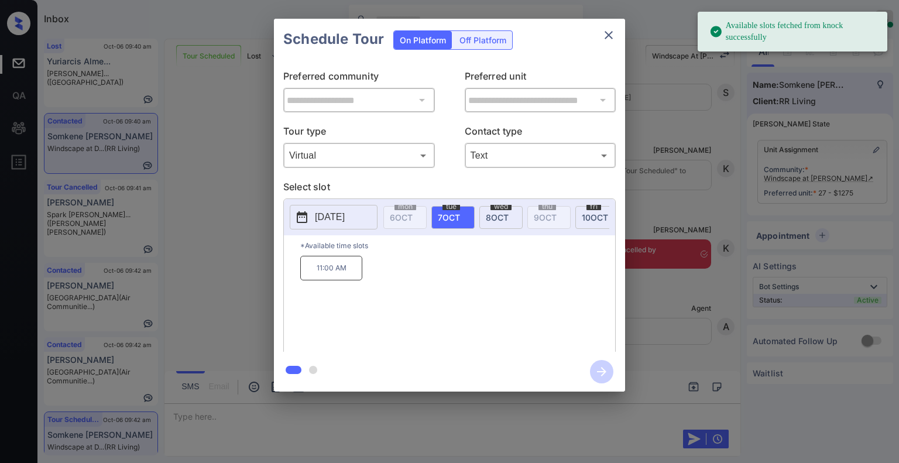
click at [345, 214] on p "2025-10-07" at bounding box center [330, 217] width 30 height 14
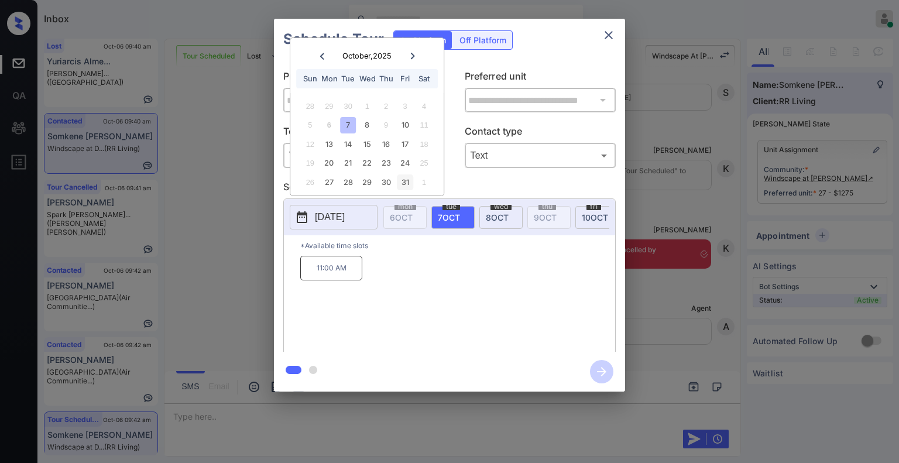
click at [405, 183] on div "31" at bounding box center [405, 182] width 16 height 16
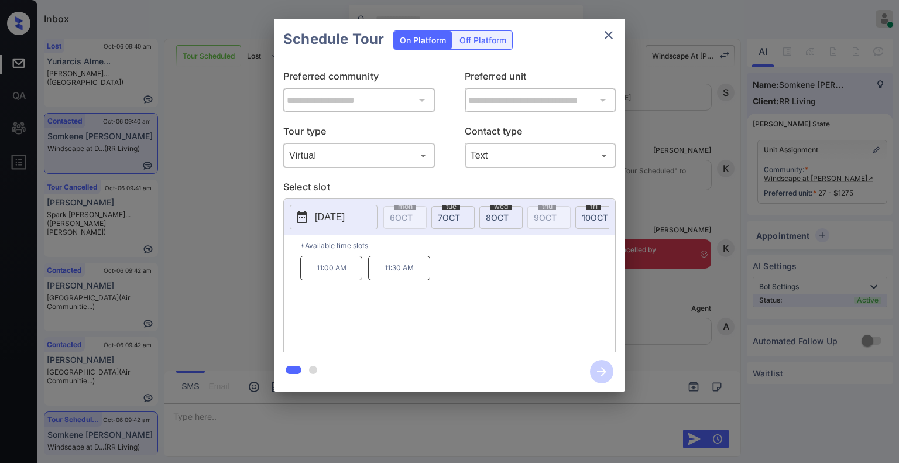
click at [335, 277] on p "11:00 AM" at bounding box center [331, 268] width 62 height 25
click at [597, 371] on icon "button" at bounding box center [601, 371] width 9 height 9
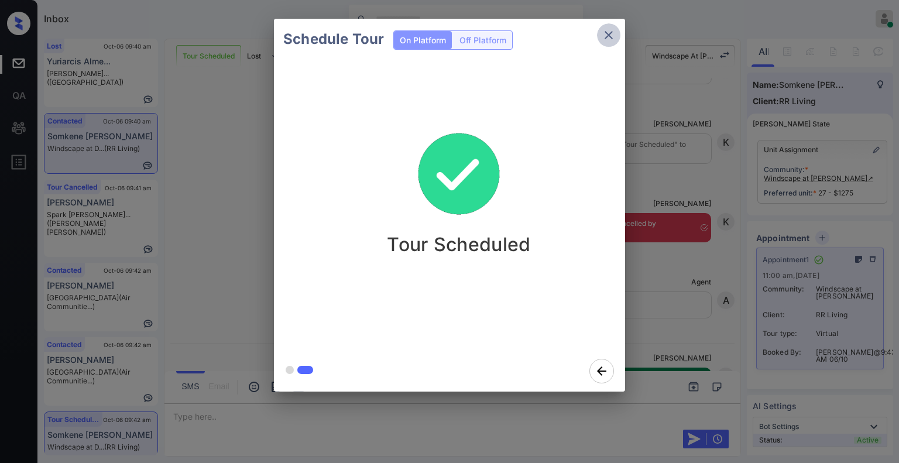
click at [606, 33] on icon "close" at bounding box center [608, 35] width 14 height 14
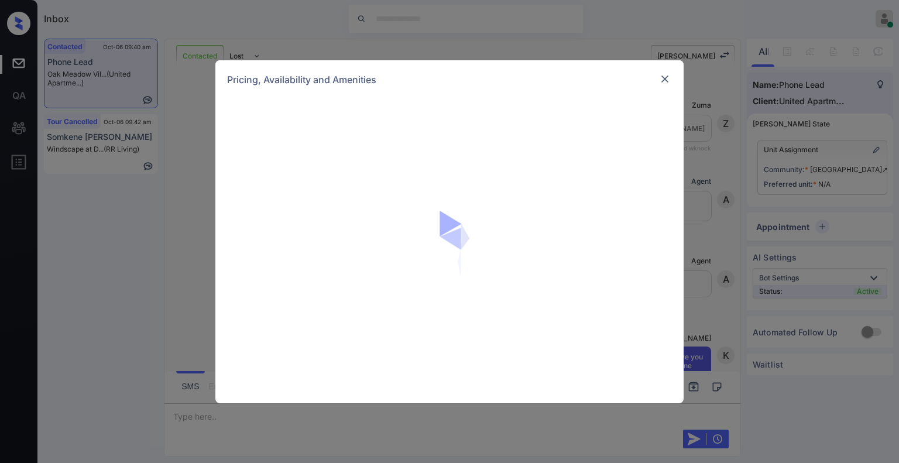
scroll to position [761, 0]
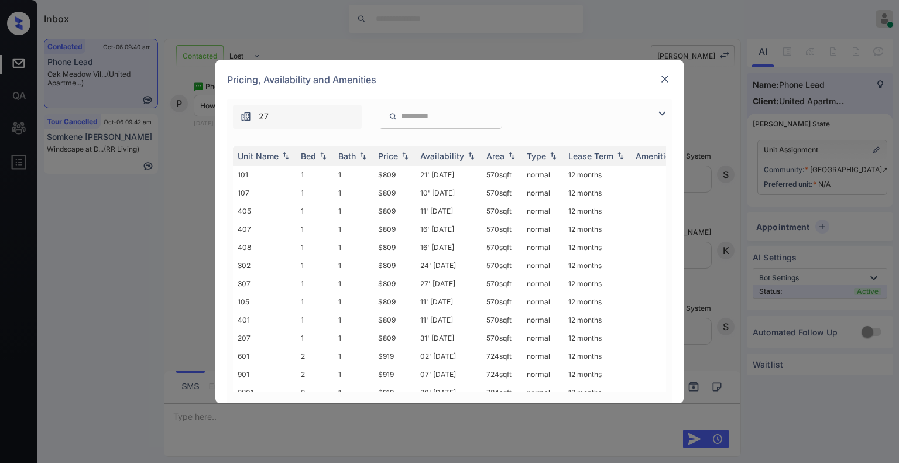
click at [659, 112] on img at bounding box center [662, 113] width 14 height 14
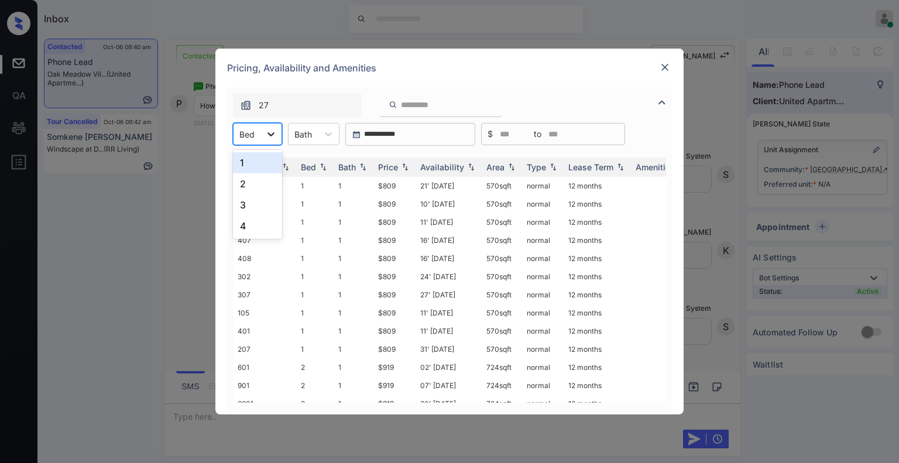
click at [265, 131] on icon at bounding box center [271, 134] width 12 height 12
click at [252, 160] on div "1" at bounding box center [257, 162] width 49 height 21
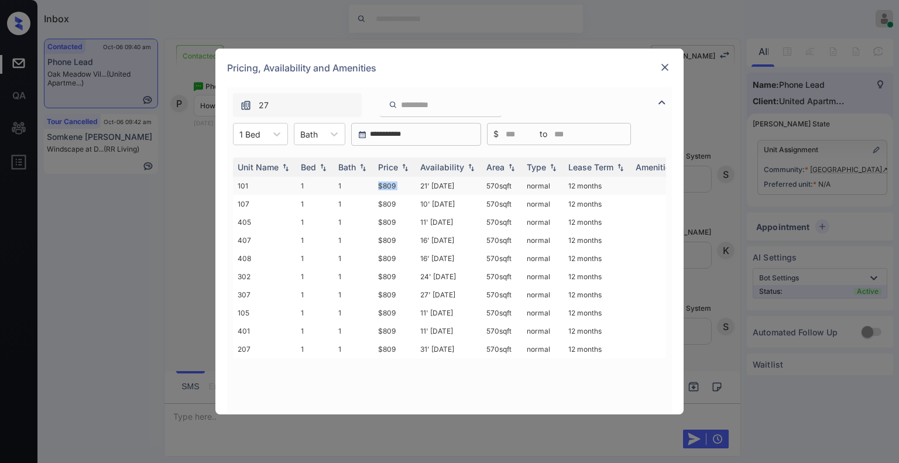
drag, startPoint x: 375, startPoint y: 187, endPoint x: 418, endPoint y: 183, distance: 42.9
click at [418, 183] on tr "101 1 1 $809 21' [DATE] 570 sqft normal 12 months" at bounding box center [538, 186] width 611 height 18
copy td "$809"
click at [380, 187] on td "$809" at bounding box center [394, 186] width 42 height 18
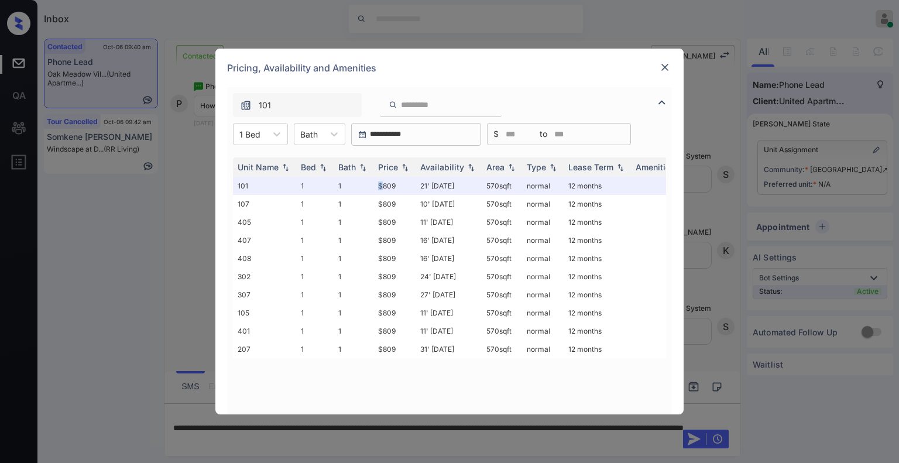
click at [666, 68] on img at bounding box center [665, 67] width 12 height 12
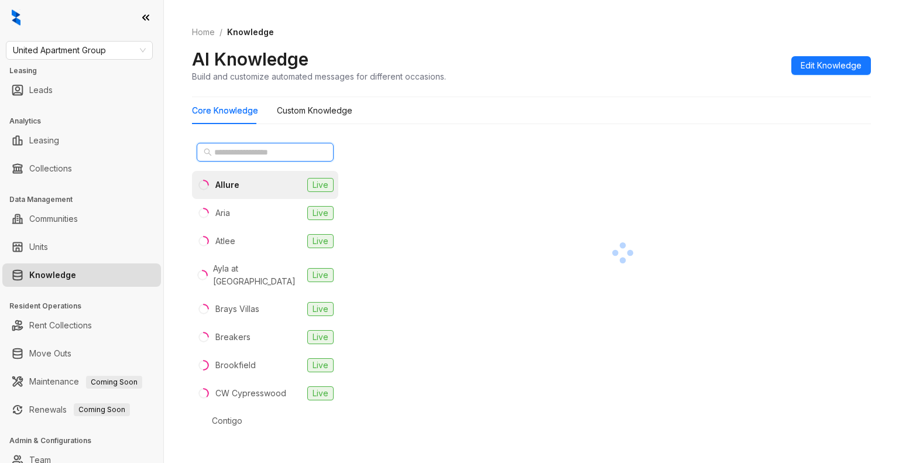
click at [246, 156] on input "text" at bounding box center [265, 152] width 103 height 13
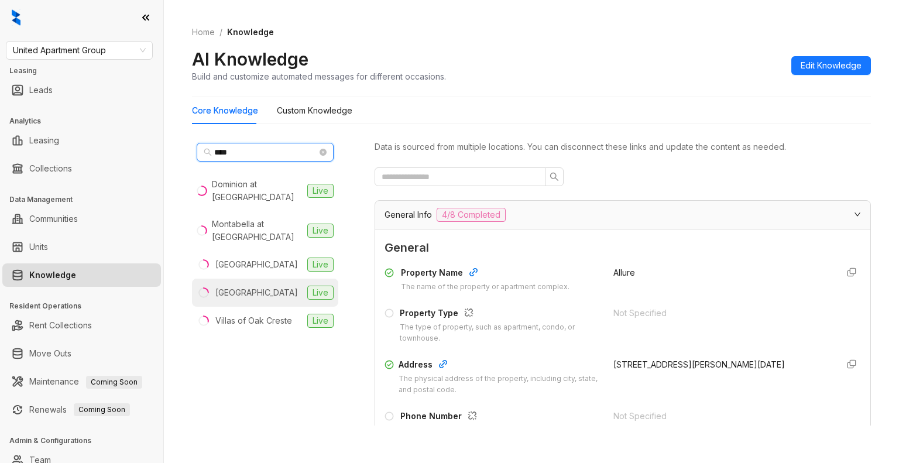
type input "***"
click at [257, 294] on div "Oak Meadow Villa" at bounding box center [256, 292] width 82 height 13
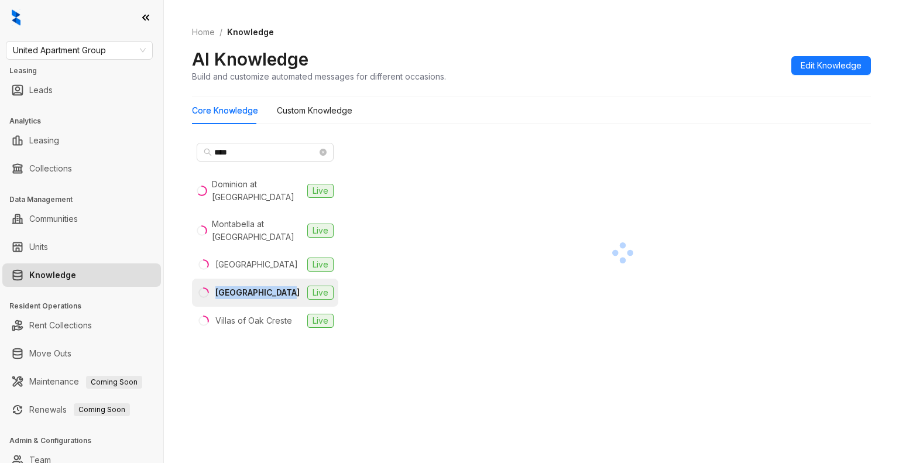
drag, startPoint x: 215, startPoint y: 292, endPoint x: 294, endPoint y: 287, distance: 78.6
click at [294, 287] on li "Oak Meadow Villa Live" at bounding box center [265, 292] width 146 height 28
copy div "Oak Meadow Villa"
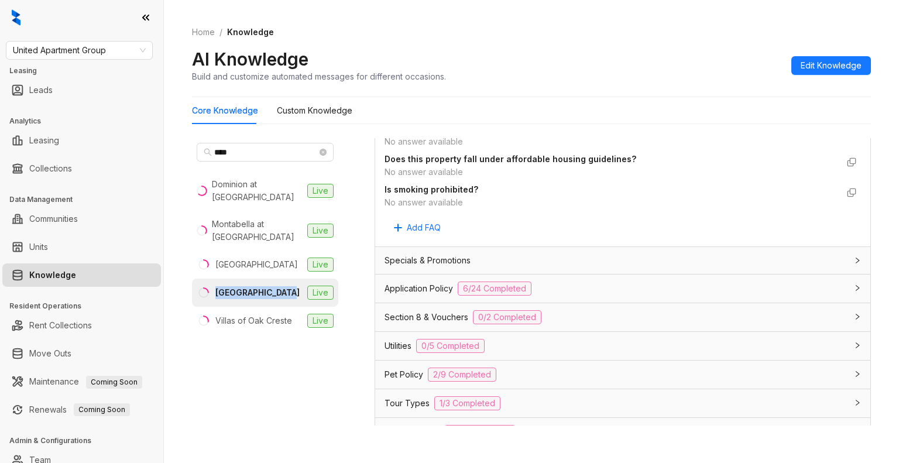
scroll to position [723, 0]
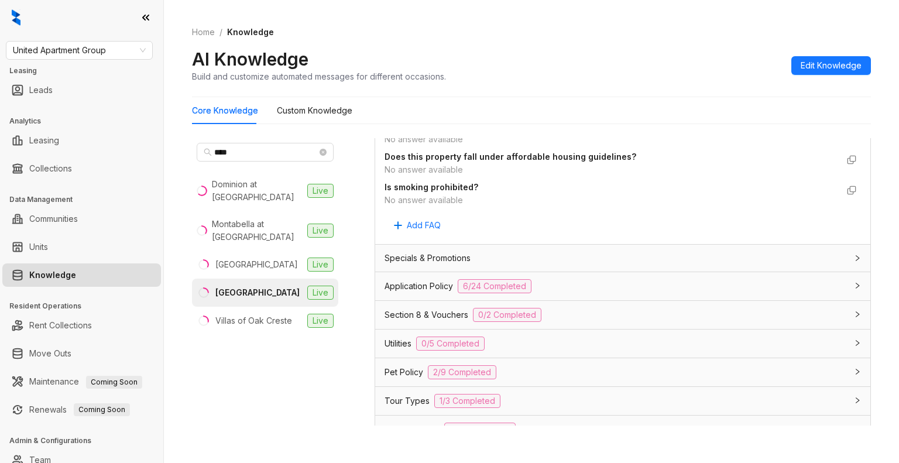
click at [575, 346] on div "Utilities 0/5 Completed" at bounding box center [615, 343] width 462 height 14
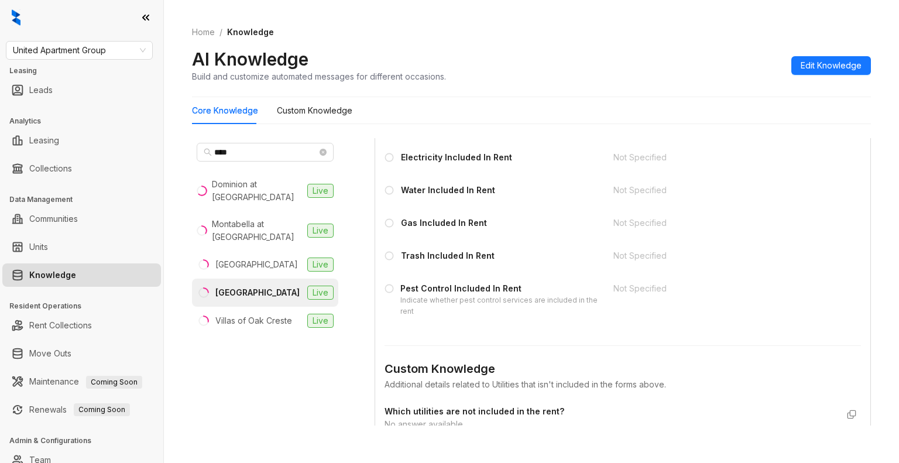
scroll to position [969, 0]
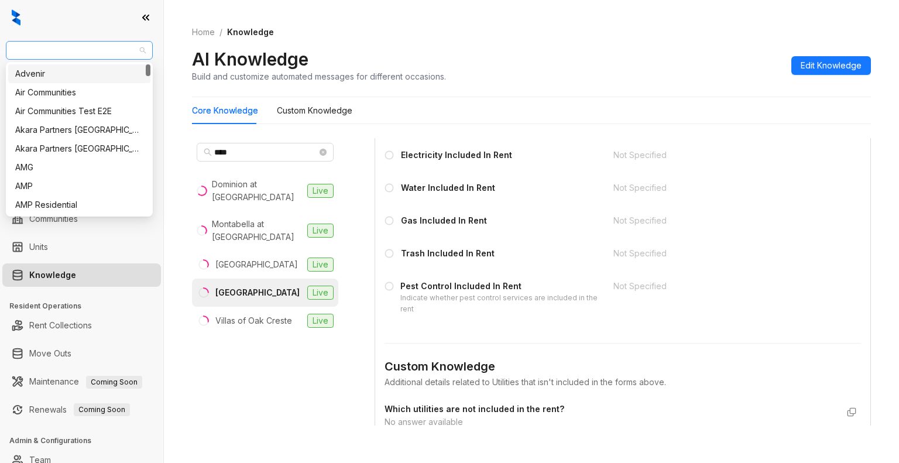
click at [116, 47] on span "United Apartment Group" at bounding box center [79, 51] width 133 height 18
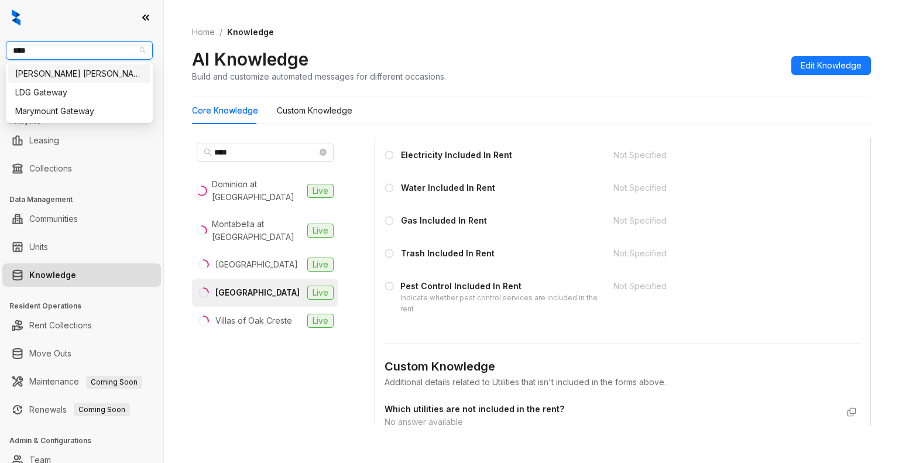
type input "*****"
click at [79, 64] on div "[PERSON_NAME] [PERSON_NAME]" at bounding box center [79, 73] width 142 height 19
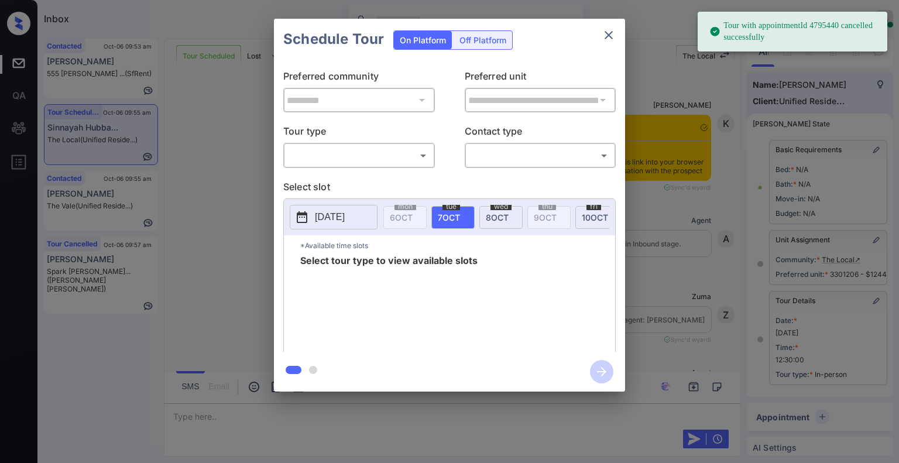
scroll to position [118, 0]
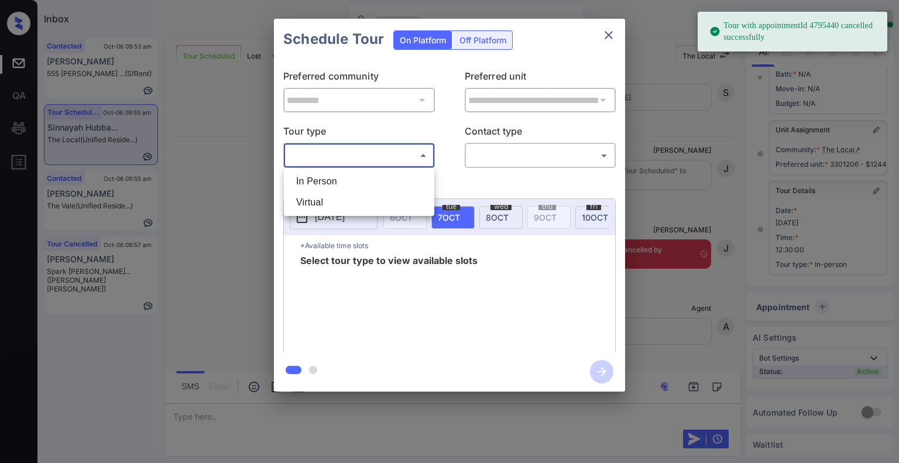
click at [363, 158] on body "Tour with appointmentId 4795440 cancelled successfully Inbox Jiro Alonzo Online…" at bounding box center [449, 231] width 899 height 463
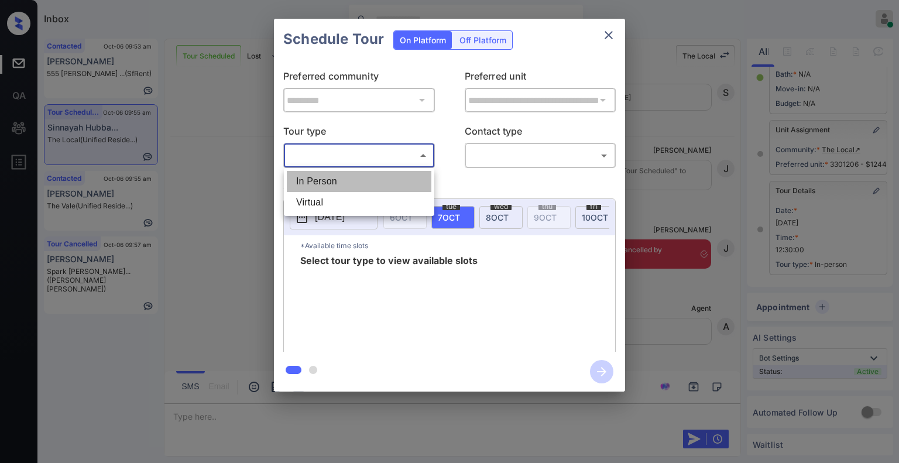
click at [342, 180] on li "In Person" at bounding box center [359, 181] width 145 height 21
type input "********"
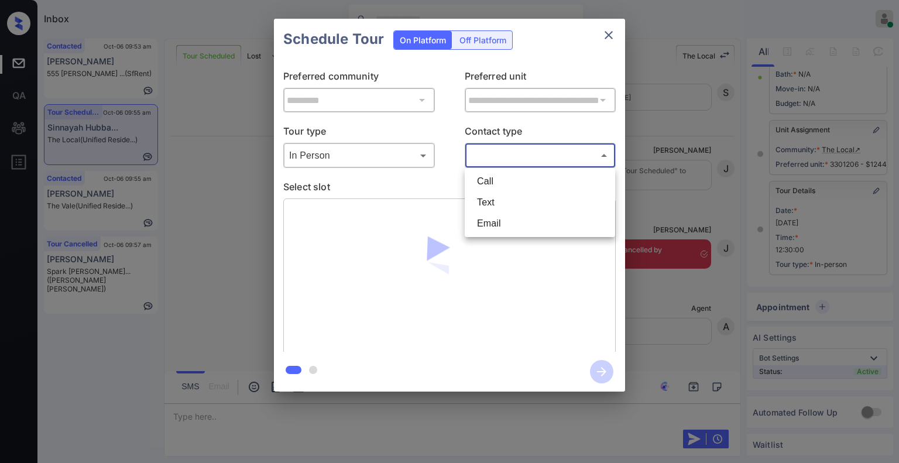
drag, startPoint x: 494, startPoint y: 156, endPoint x: 496, endPoint y: 204, distance: 48.0
click at [496, 204] on body "Inbox Jiro Alonzo Online Set yourself offline Set yourself on break Profile Swi…" at bounding box center [449, 231] width 899 height 463
click at [496, 204] on li "Text" at bounding box center [539, 202] width 145 height 21
type input "****"
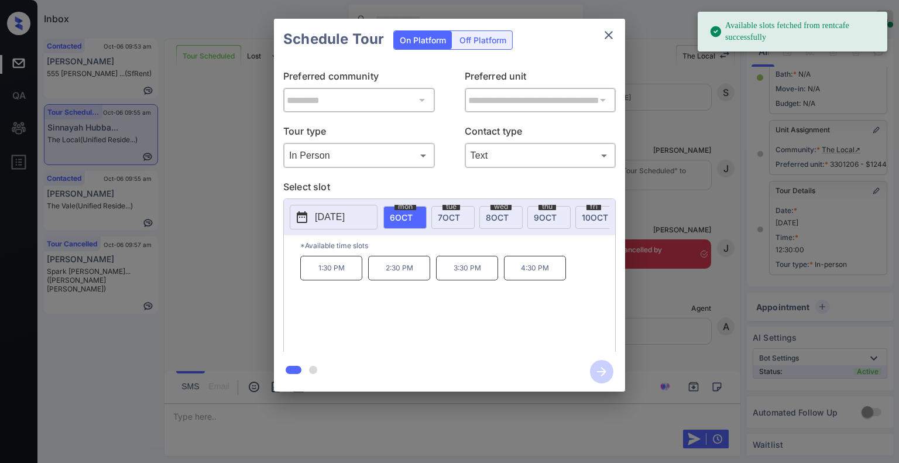
click at [243, 295] on div "**********" at bounding box center [449, 205] width 899 height 410
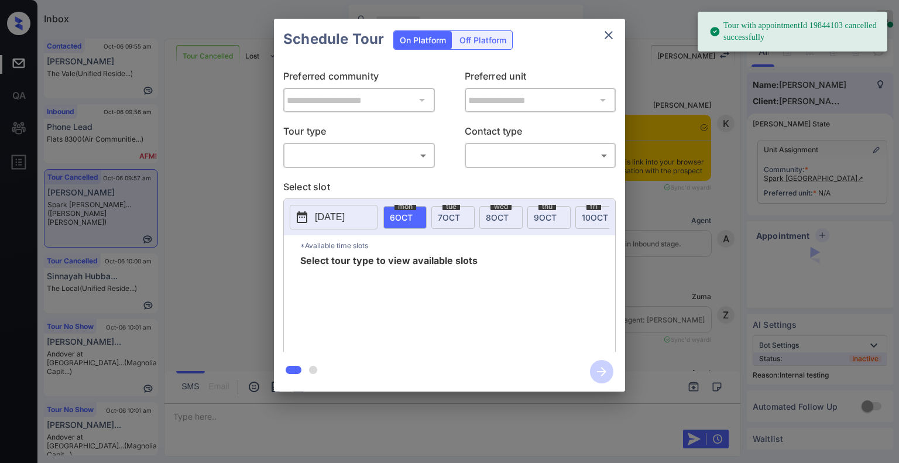
scroll to position [17888, 0]
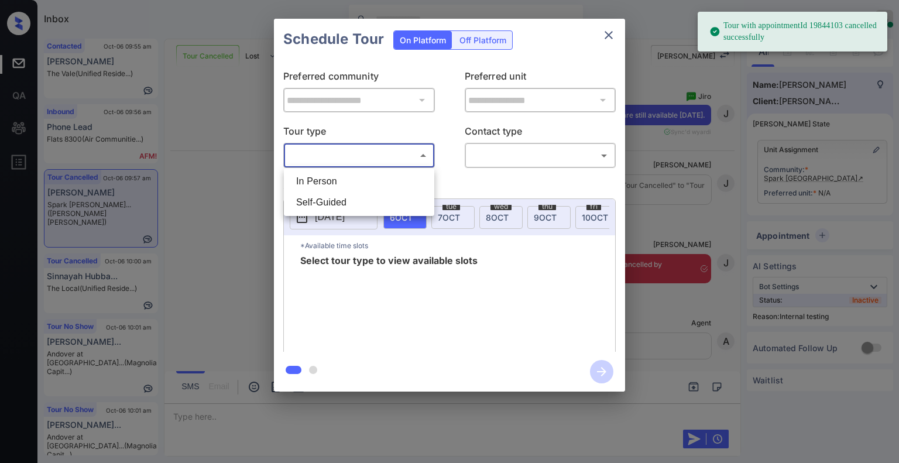
click at [397, 154] on body "Tour with appointmentId 19844103 cancelled successfully Inbox [PERSON_NAME] Onl…" at bounding box center [449, 231] width 899 height 463
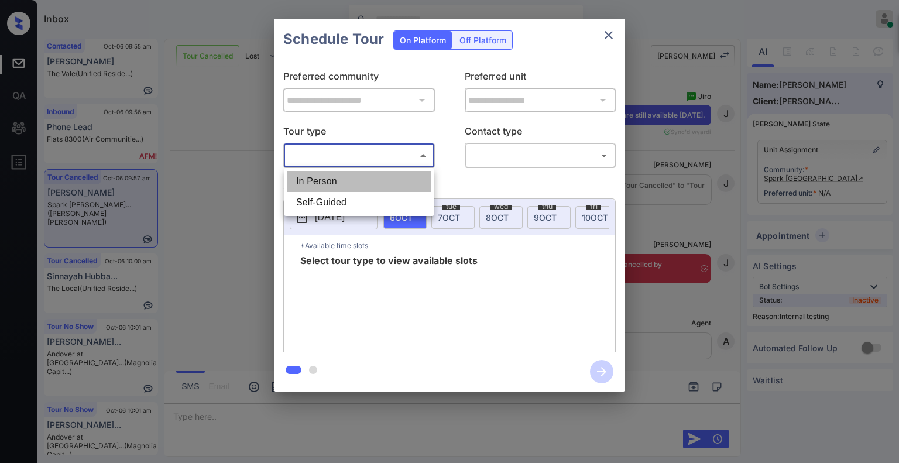
click at [366, 184] on li "In Person" at bounding box center [359, 181] width 145 height 21
type input "********"
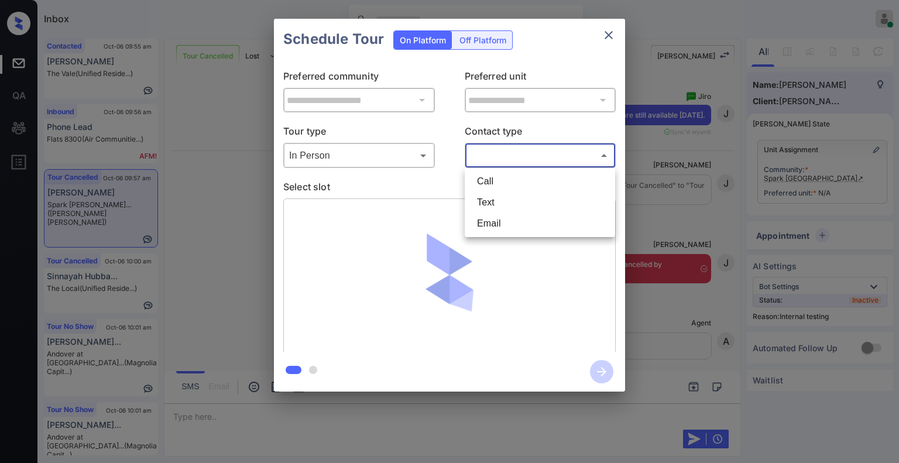
click at [505, 164] on body "Inbox [PERSON_NAME] Online Set yourself offline Set yourself on break Profile S…" at bounding box center [449, 231] width 899 height 463
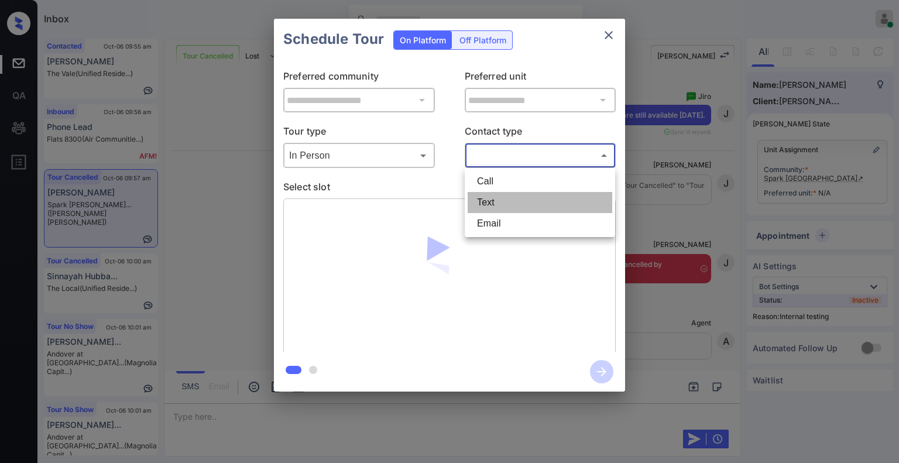
click at [496, 195] on li "Text" at bounding box center [539, 202] width 145 height 21
type input "****"
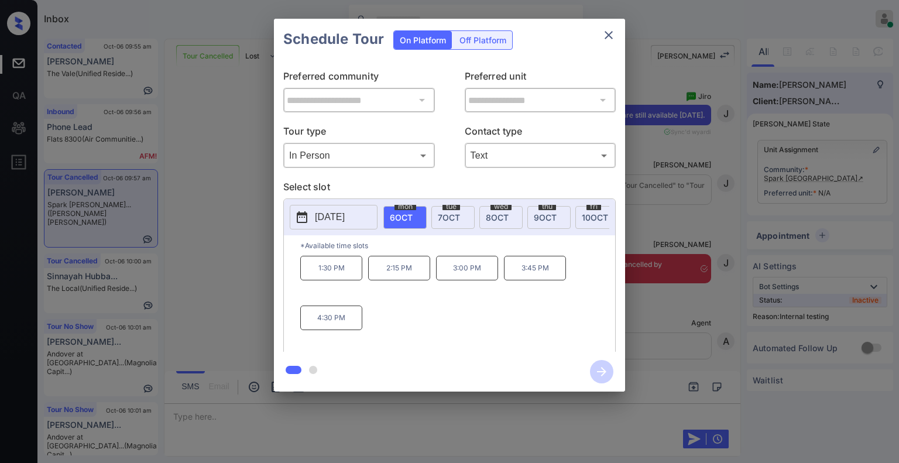
click at [239, 263] on div "**********" at bounding box center [449, 205] width 899 height 410
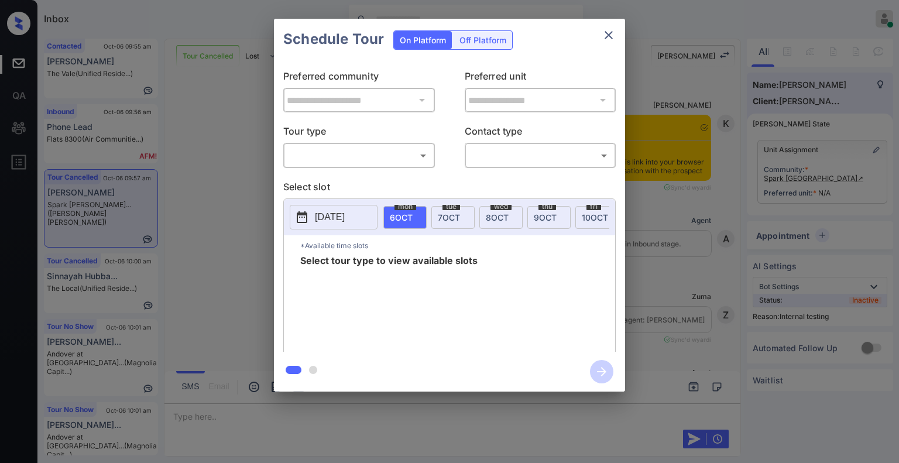
scroll to position [18096, 0]
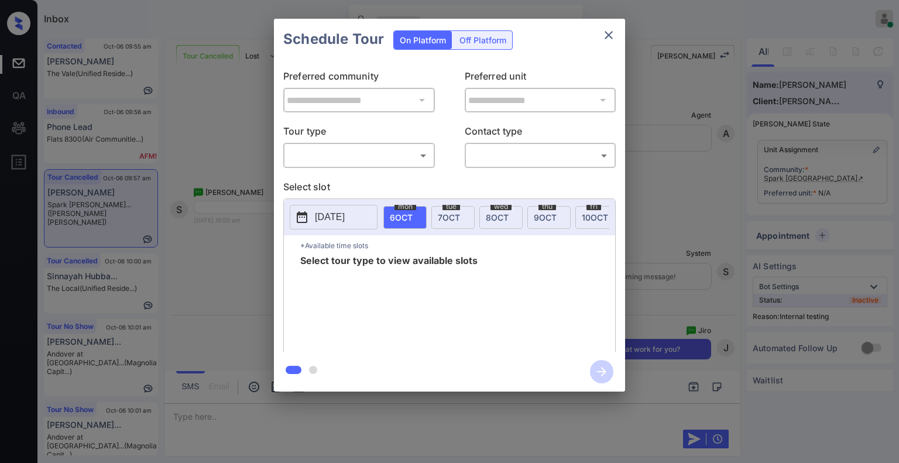
click at [363, 149] on body "Inbox Jiro Alonzo Online Set yourself offline Set yourself on break Profile Swi…" at bounding box center [449, 231] width 899 height 463
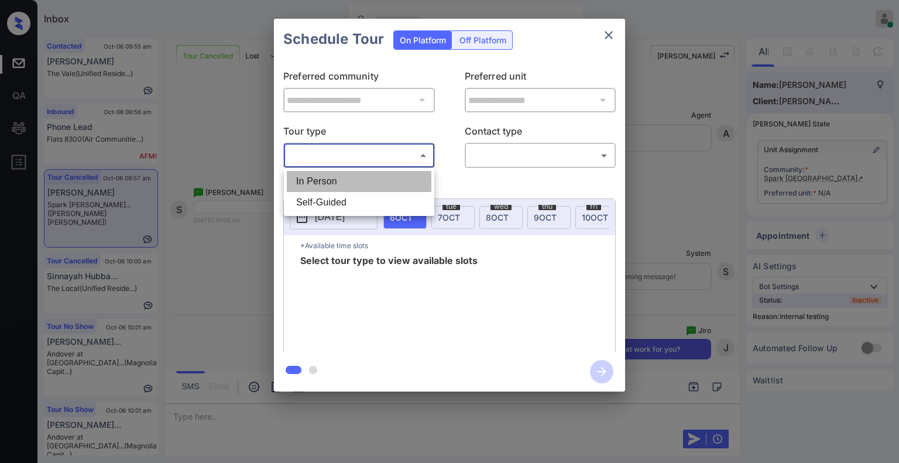
click at [343, 178] on li "In Person" at bounding box center [359, 181] width 145 height 21
type input "********"
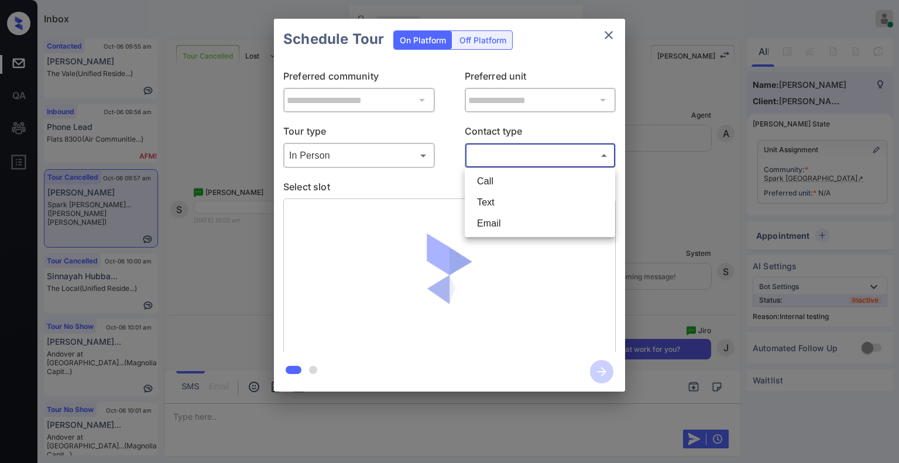
click at [496, 157] on body "Inbox Jiro Alonzo Online Set yourself offline Set yourself on break Profile Swi…" at bounding box center [449, 231] width 899 height 463
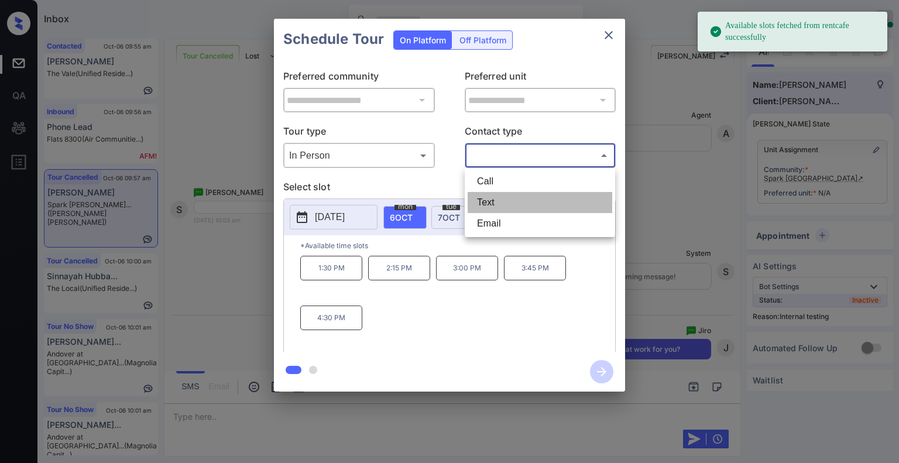
click at [494, 201] on li "Text" at bounding box center [539, 202] width 145 height 21
type input "****"
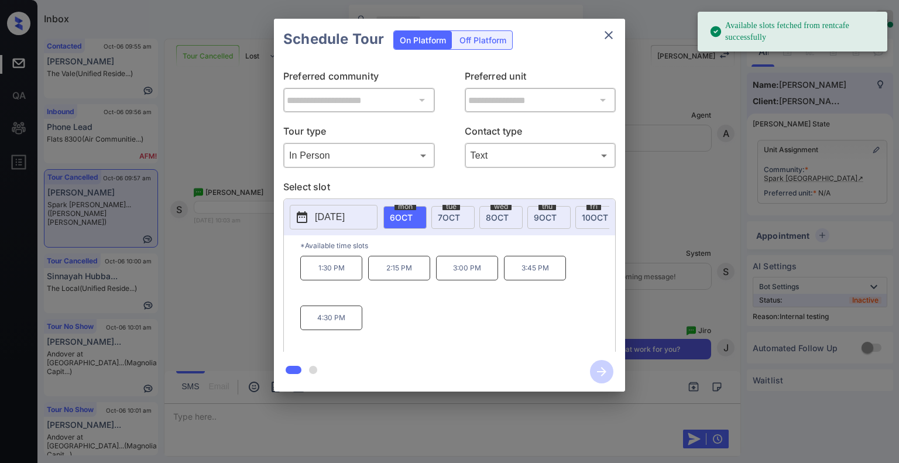
click at [184, 271] on div "**********" at bounding box center [449, 205] width 899 height 410
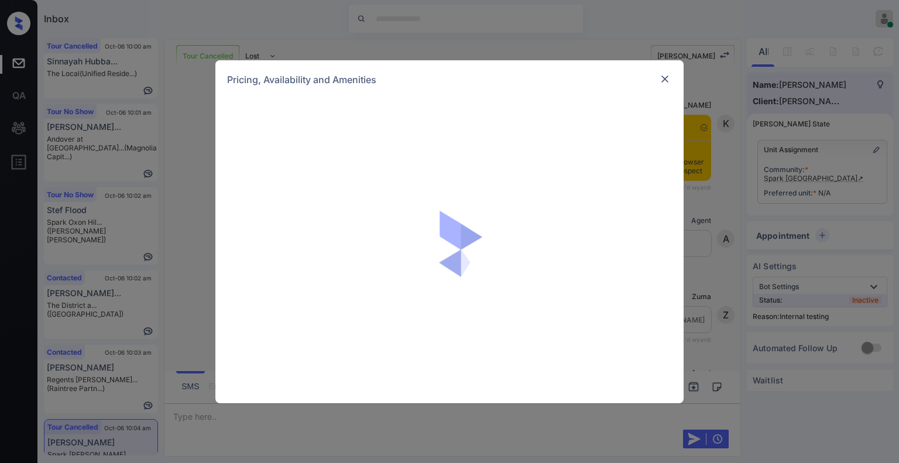
scroll to position [1539, 0]
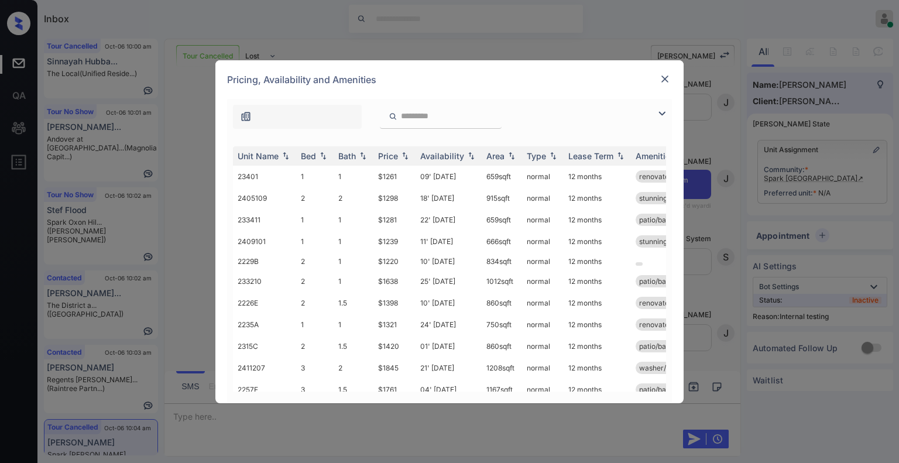
click at [658, 114] on img at bounding box center [662, 113] width 14 height 14
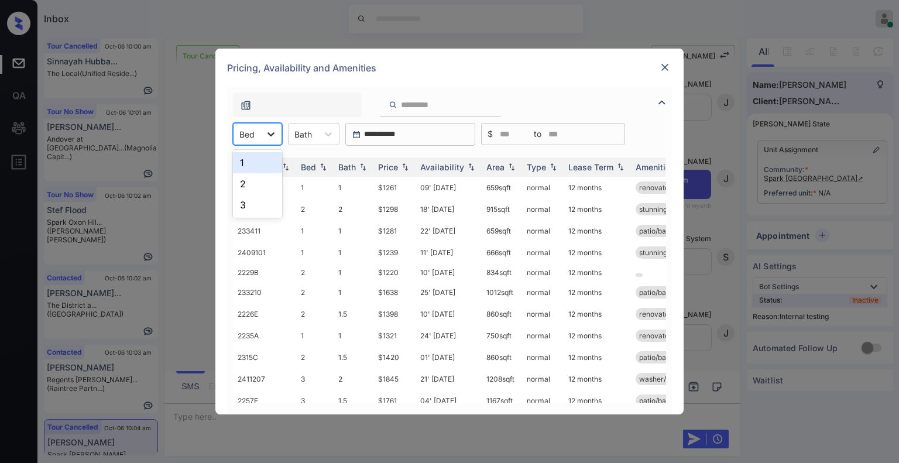
click at [263, 133] on div at bounding box center [270, 133] width 21 height 21
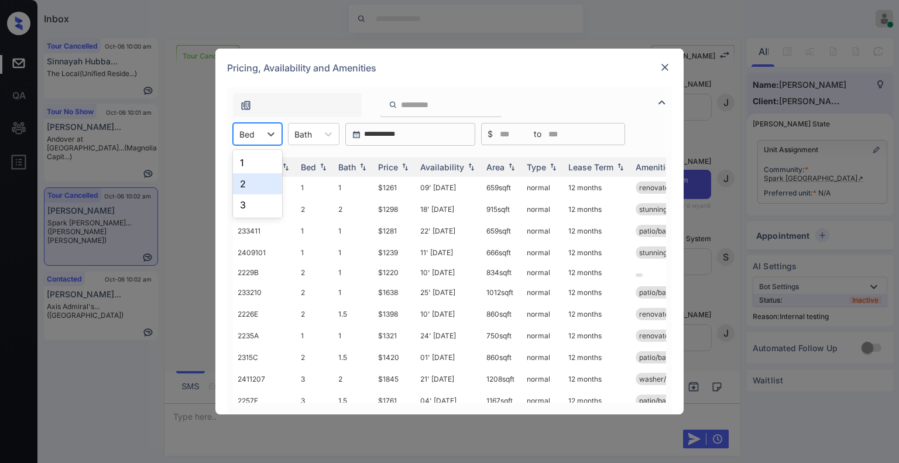
click at [253, 183] on div "2" at bounding box center [257, 183] width 49 height 21
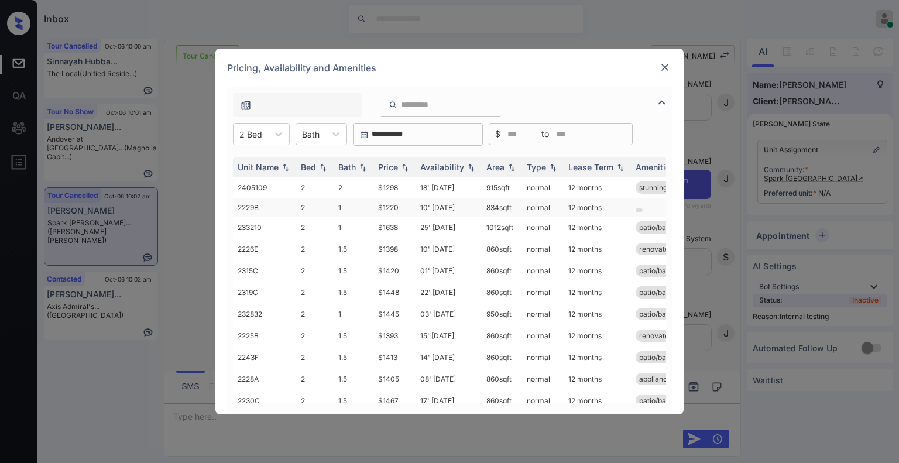
click at [387, 206] on td "$1220" at bounding box center [394, 207] width 42 height 18
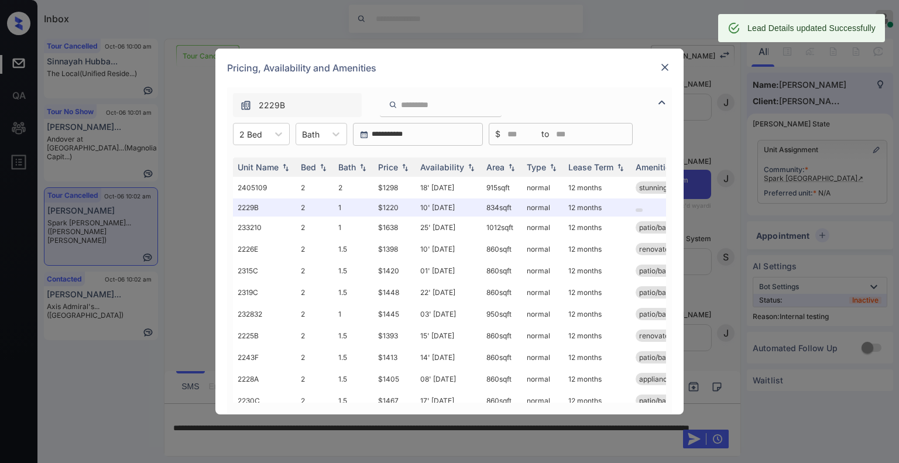
click at [672, 74] on div "Pricing, Availability and Amenities" at bounding box center [449, 68] width 468 height 39
click at [666, 72] on img at bounding box center [665, 67] width 12 height 12
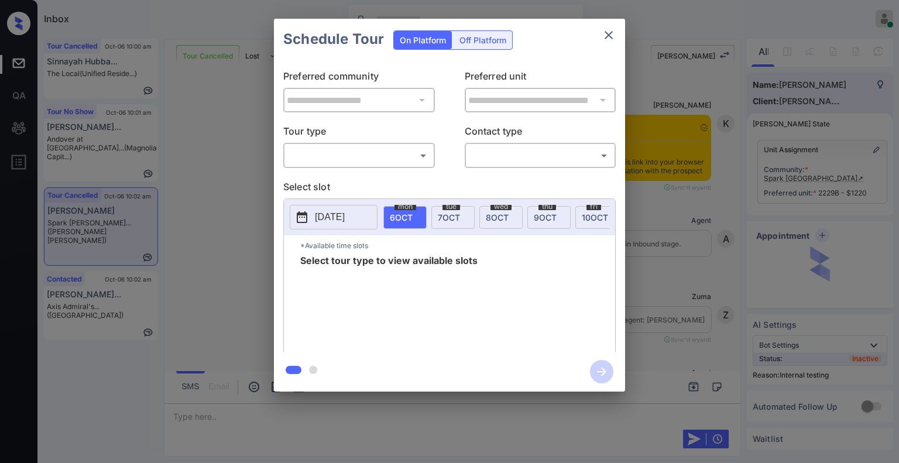
scroll to position [18534, 0]
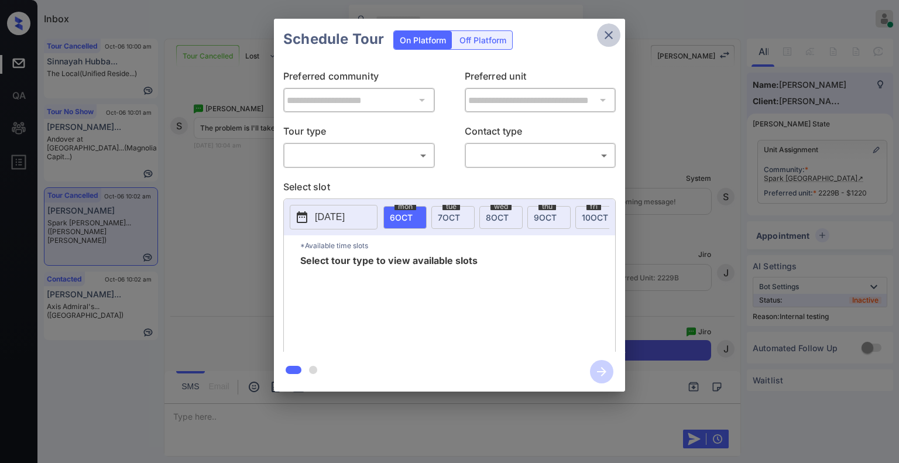
click at [615, 31] on icon "close" at bounding box center [608, 35] width 14 height 14
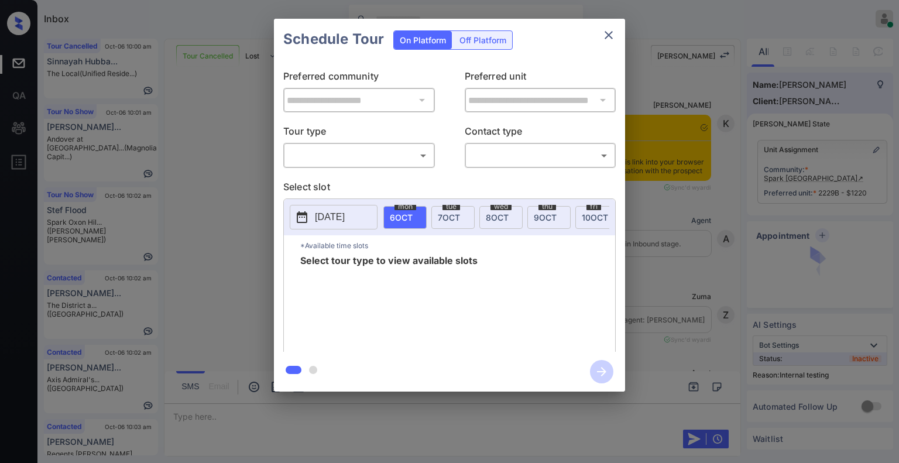
scroll to position [18759, 0]
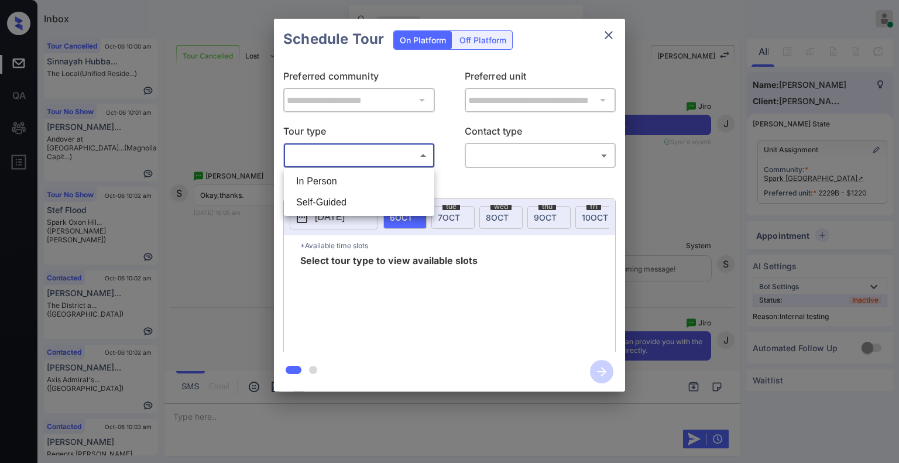
click at [356, 152] on body "Inbox Jiro Alonzo Online Set yourself offline Set yourself on break Profile Swi…" at bounding box center [449, 231] width 899 height 463
click at [340, 180] on li "In Person" at bounding box center [359, 181] width 145 height 21
type input "********"
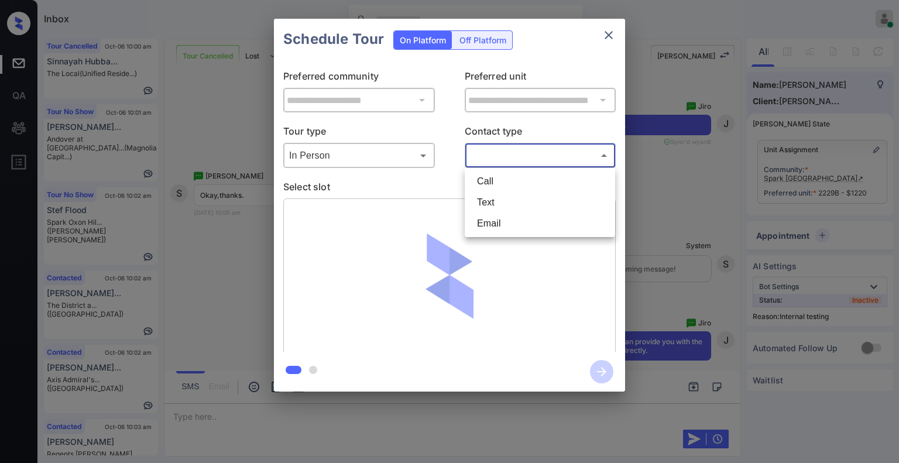
click at [498, 164] on body "Inbox Jiro Alonzo Online Set yourself offline Set yourself on break Profile Swi…" at bounding box center [449, 231] width 899 height 463
click at [486, 199] on li "Text" at bounding box center [539, 202] width 145 height 21
type input "****"
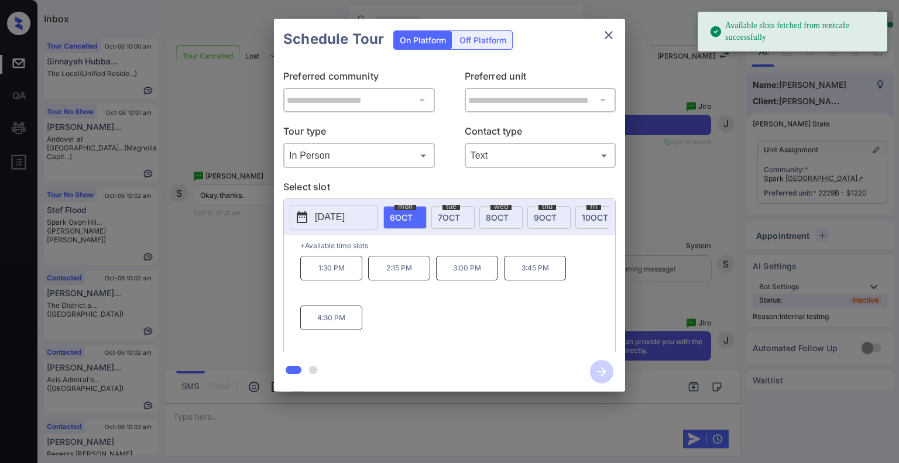
click at [405, 278] on p "2:15 PM" at bounding box center [399, 268] width 62 height 25
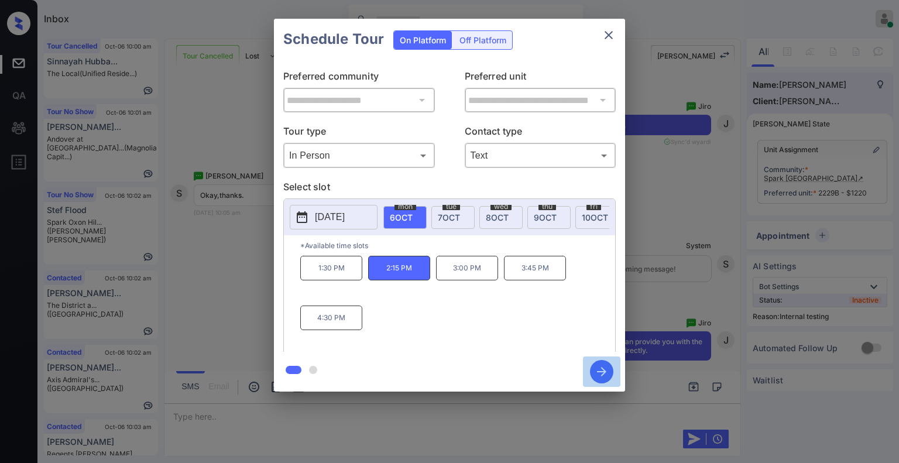
click at [598, 371] on icon "button" at bounding box center [601, 371] width 9 height 9
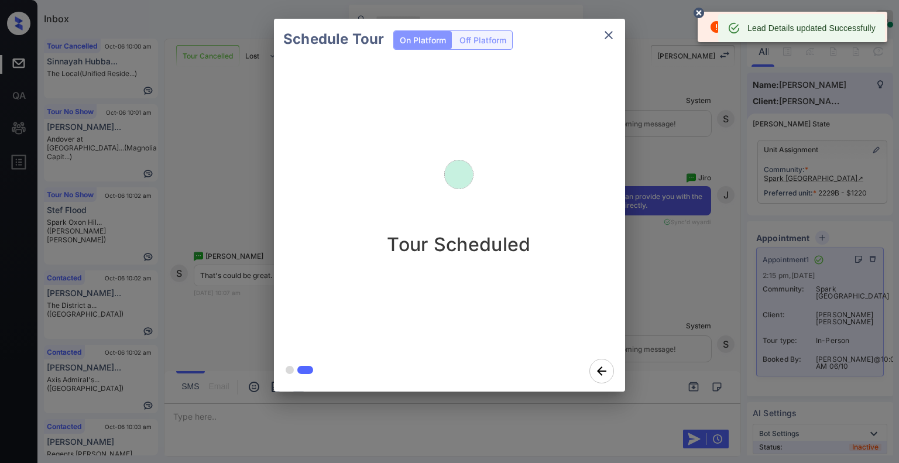
scroll to position [18906, 0]
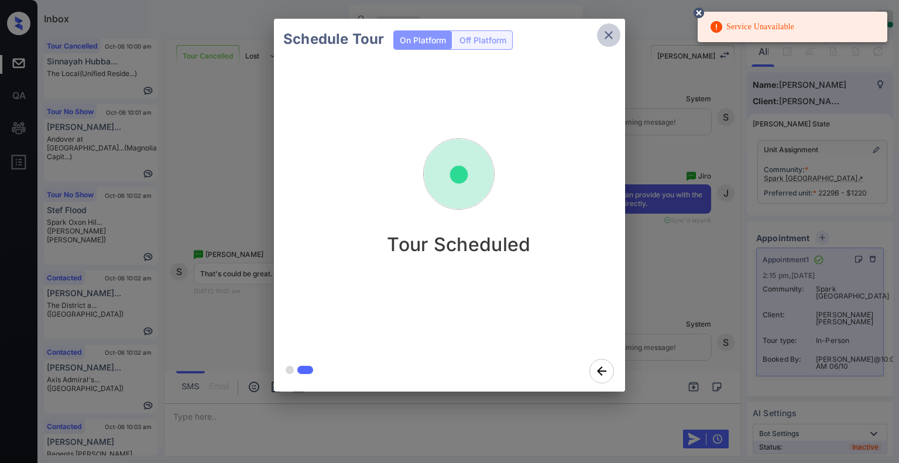
click at [608, 37] on icon "close" at bounding box center [608, 35] width 14 height 14
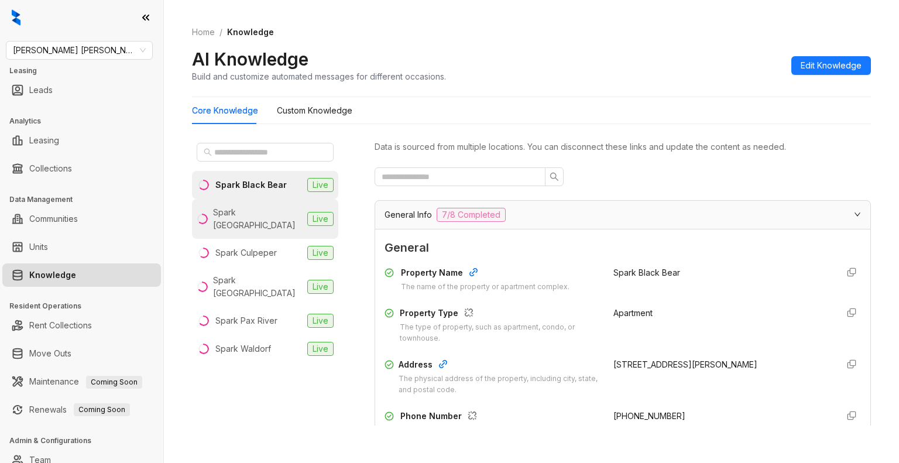
click at [270, 212] on div "Spark Charlottesville" at bounding box center [258, 219] width 90 height 26
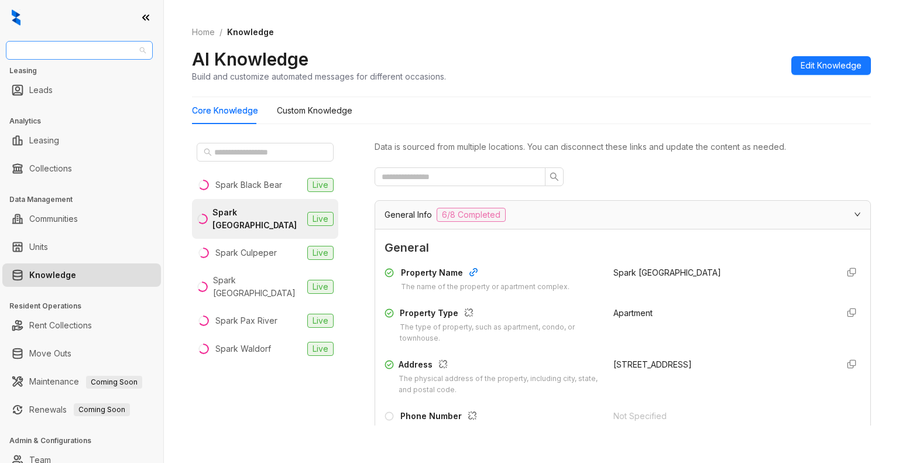
click at [85, 54] on span "Gates Hudson" at bounding box center [79, 51] width 133 height 18
type input "*******"
click at [66, 76] on div "Magnolia Capital" at bounding box center [79, 73] width 128 height 13
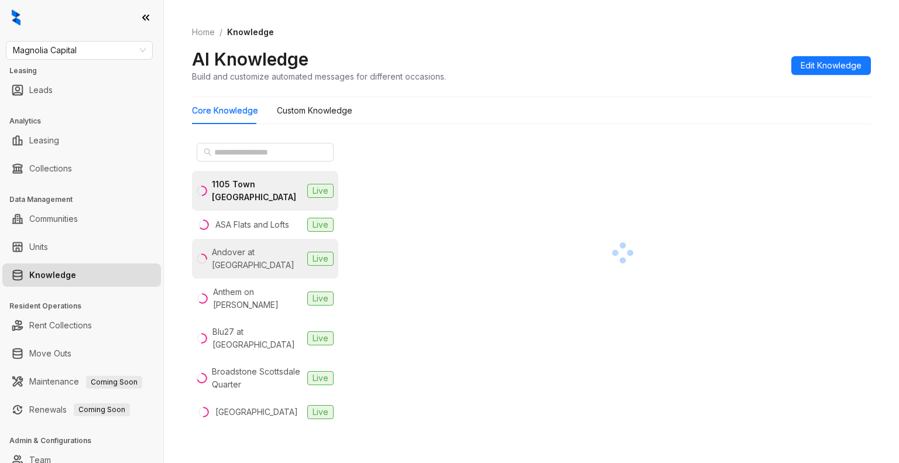
click at [256, 255] on div "Andover at [GEOGRAPHIC_DATA]" at bounding box center [257, 259] width 91 height 26
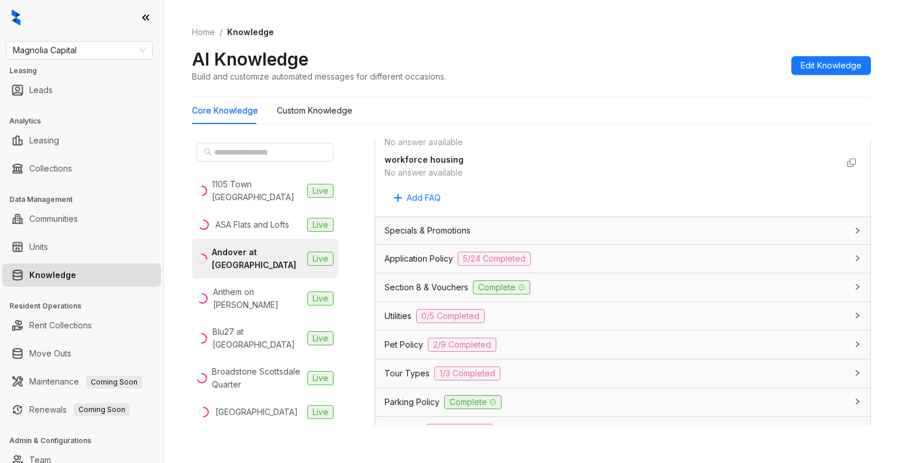
scroll to position [847, 0]
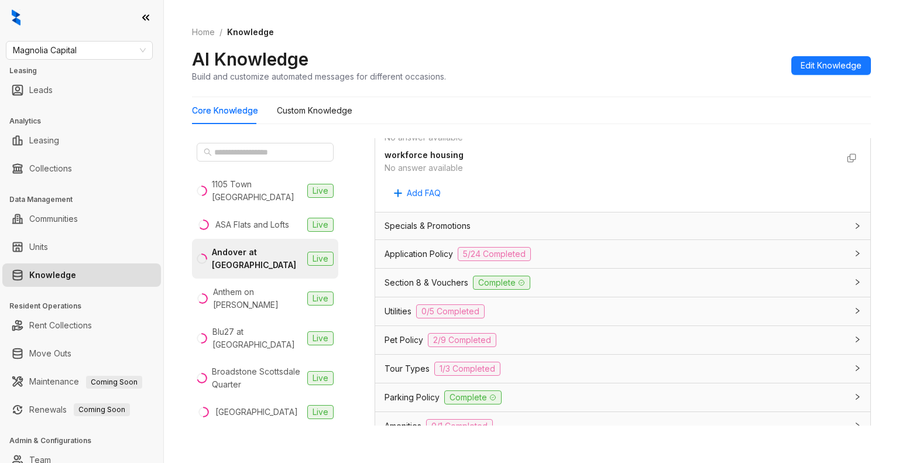
click at [570, 313] on div "Utilities 0/5 Completed" at bounding box center [615, 311] width 462 height 14
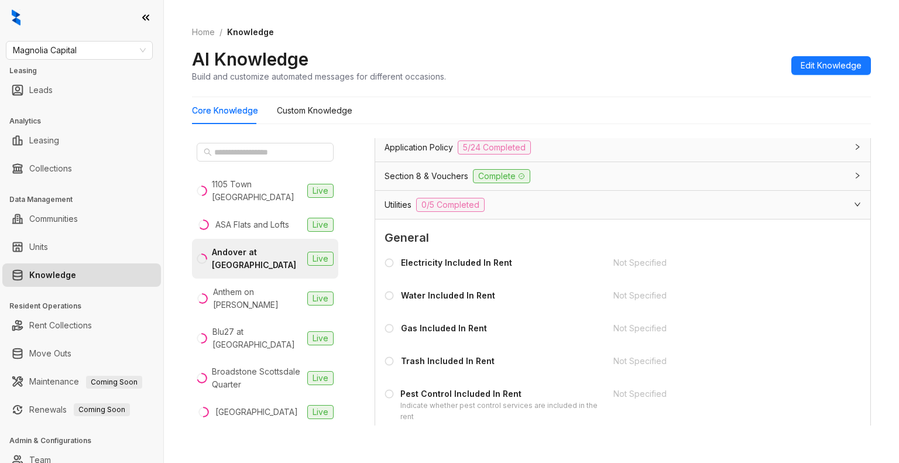
scroll to position [959, 0]
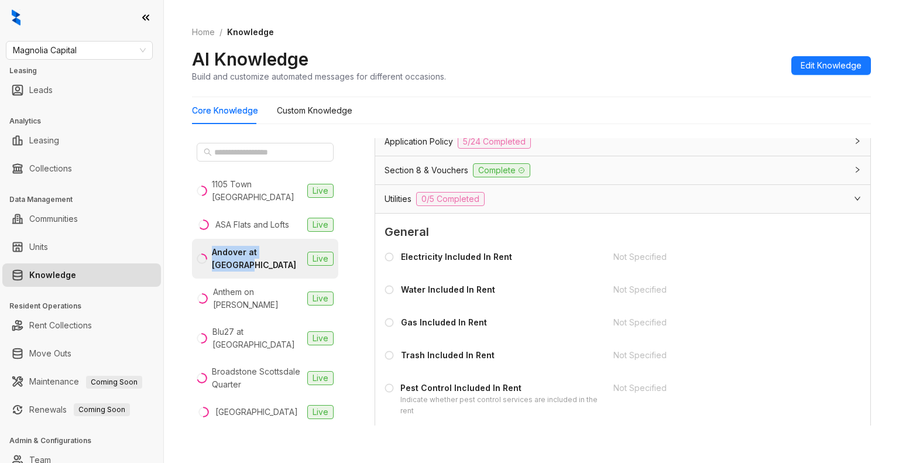
drag, startPoint x: 258, startPoint y: 263, endPoint x: 210, endPoint y: 253, distance: 49.0
click at [210, 253] on div "Andover at [GEOGRAPHIC_DATA]" at bounding box center [250, 259] width 106 height 26
copy div "Andover at [GEOGRAPHIC_DATA]"
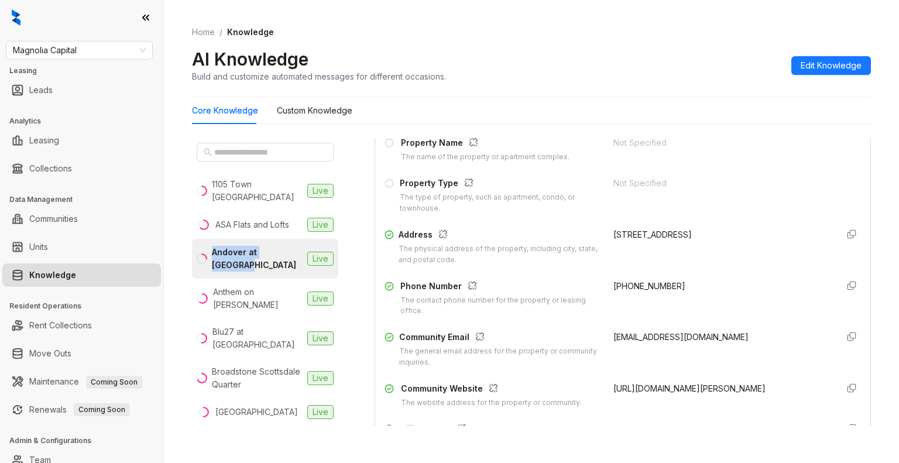
scroll to position [139, 0]
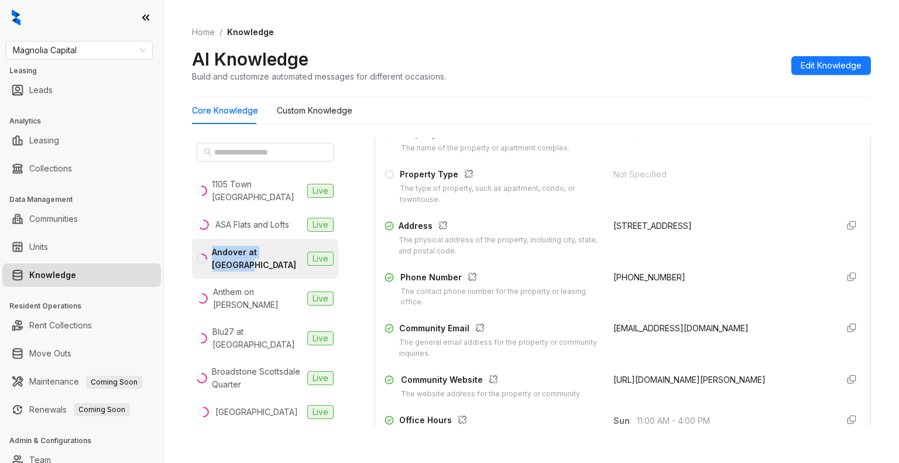
drag, startPoint x: 597, startPoint y: 224, endPoint x: 775, endPoint y: 223, distance: 177.3
click at [775, 223] on div "Address The physical address of the property, including city, state, and postal…" at bounding box center [622, 237] width 476 height 37
copy div "[STREET_ADDRESS]"
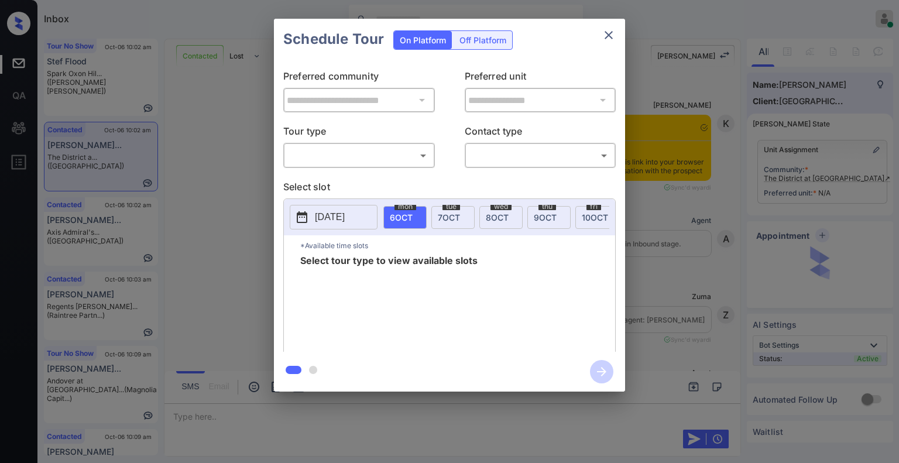
scroll to position [1624, 0]
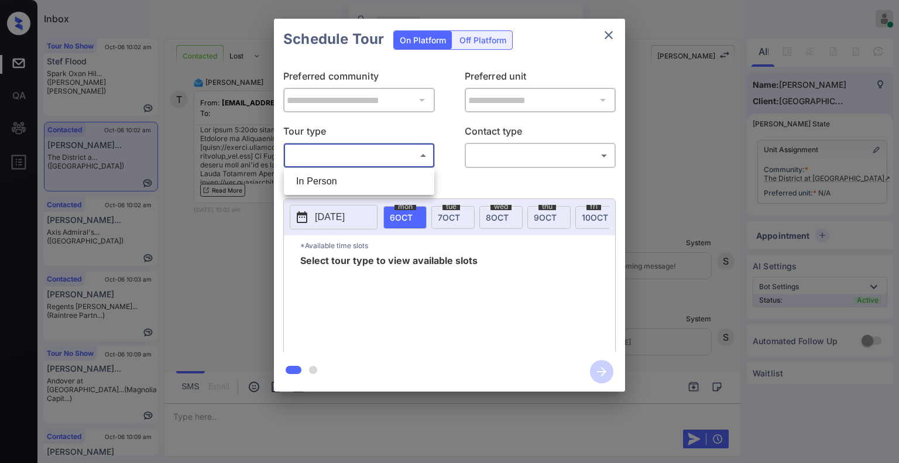
click at [357, 158] on body "Inbox [PERSON_NAME] Online Set yourself offline Set yourself on break Profile S…" at bounding box center [449, 231] width 899 height 463
click at [344, 183] on li "In Person" at bounding box center [359, 181] width 145 height 21
type input "********"
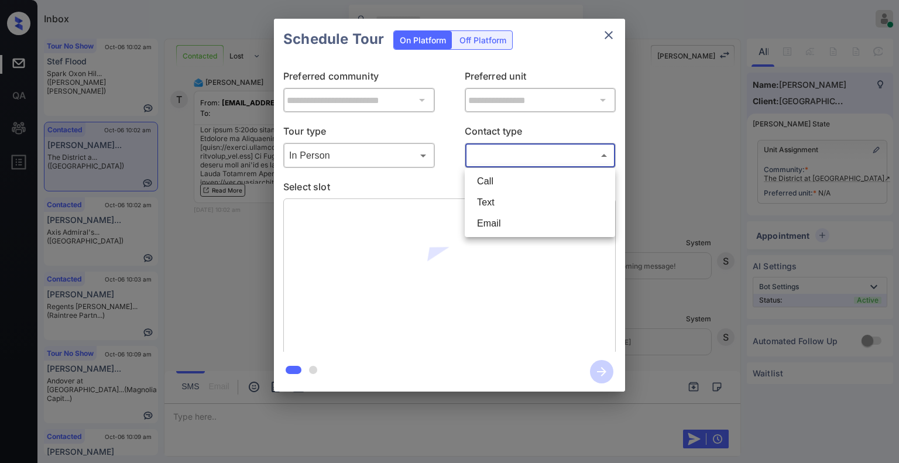
click at [508, 159] on body "Inbox [PERSON_NAME] Online Set yourself offline Set yourself on break Profile S…" at bounding box center [449, 231] width 899 height 463
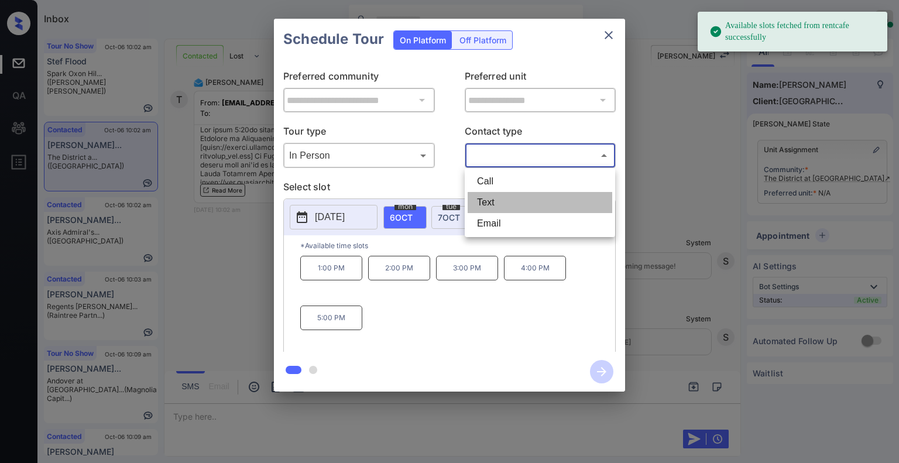
click at [496, 197] on li "Text" at bounding box center [539, 202] width 145 height 21
type input "****"
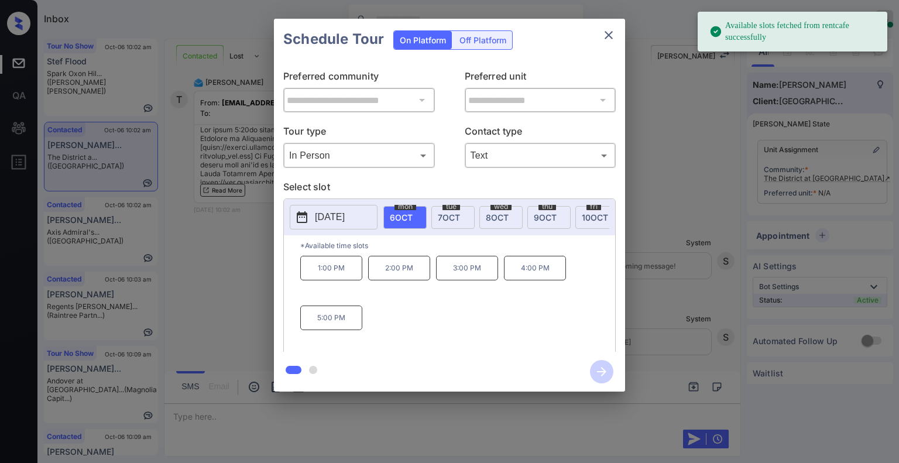
click at [263, 271] on div "**********" at bounding box center [449, 205] width 899 height 410
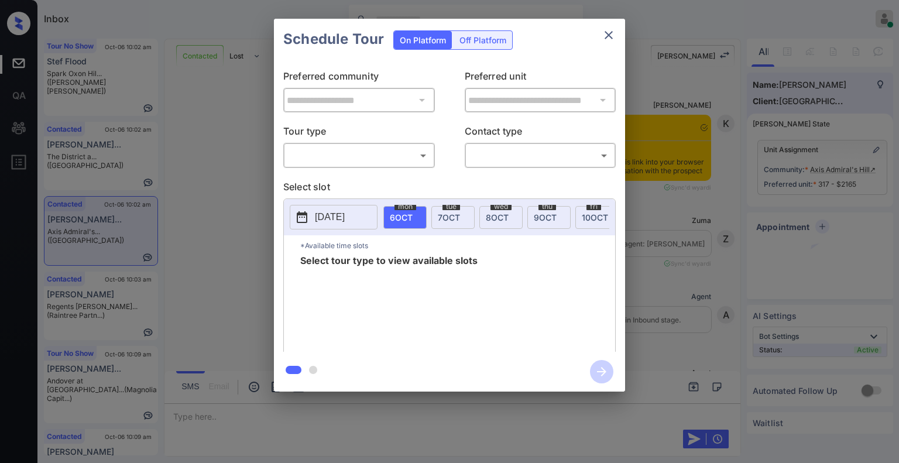
scroll to position [1062, 0]
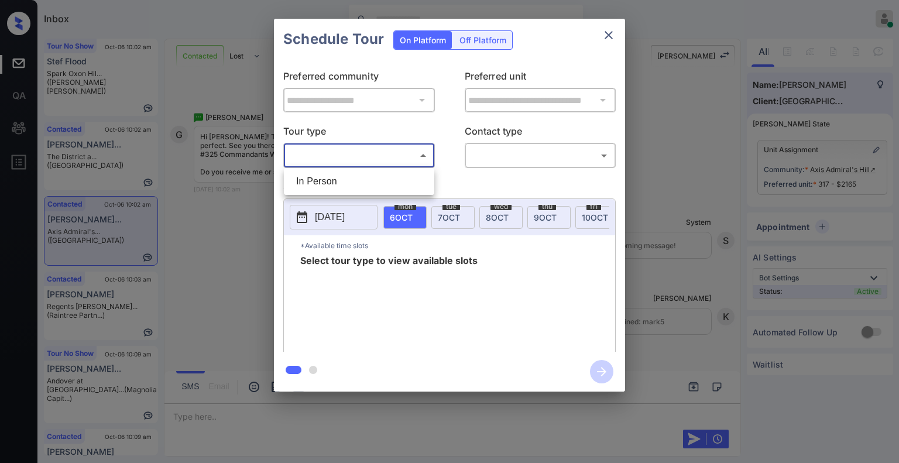
drag, startPoint x: 344, startPoint y: 153, endPoint x: 333, endPoint y: 183, distance: 31.3
click at [333, 183] on body "Inbox [PERSON_NAME] Online Set yourself offline Set yourself on break Profile S…" at bounding box center [449, 231] width 899 height 463
click at [333, 183] on li "In Person" at bounding box center [359, 181] width 145 height 21
type input "********"
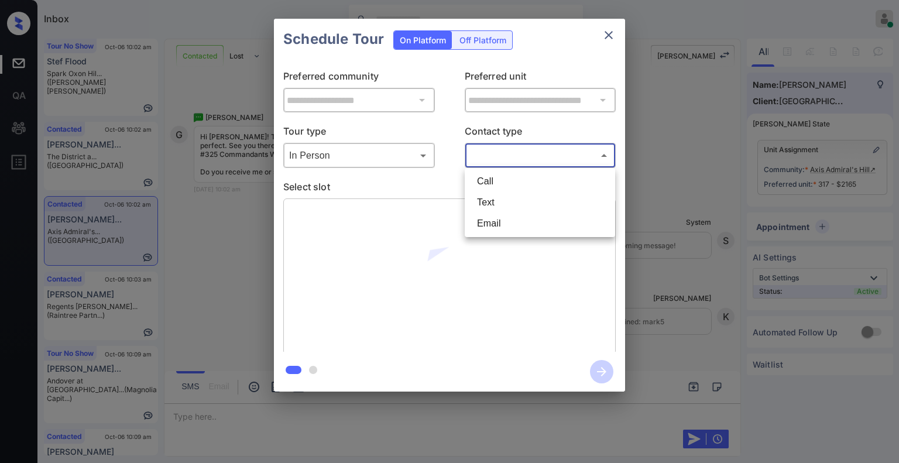
drag, startPoint x: 494, startPoint y: 156, endPoint x: 498, endPoint y: 198, distance: 42.9
click at [498, 198] on body "Inbox [PERSON_NAME] Online Set yourself offline Set yourself on break Profile S…" at bounding box center [449, 231] width 899 height 463
click at [498, 198] on li "Text" at bounding box center [539, 202] width 145 height 21
type input "****"
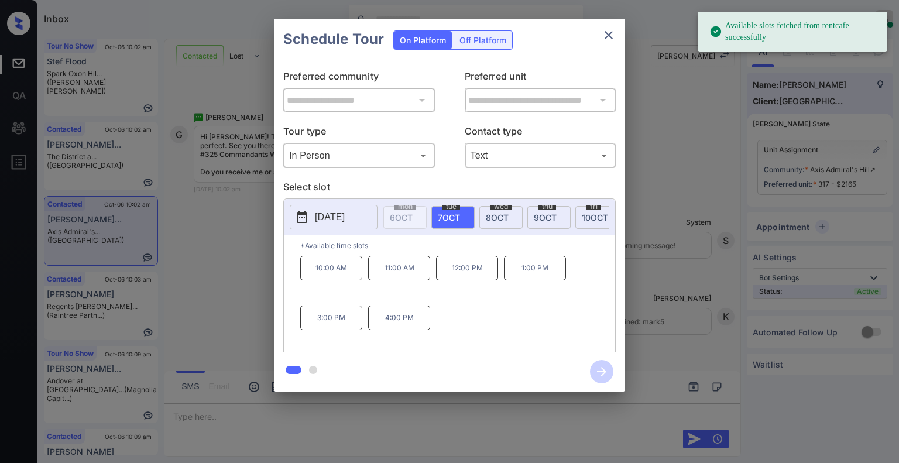
click at [253, 345] on div "**********" at bounding box center [449, 205] width 899 height 410
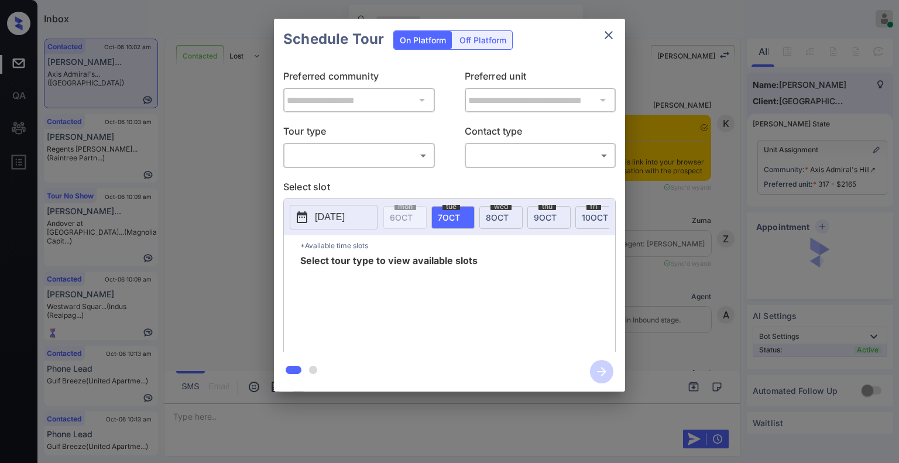
scroll to position [1341, 0]
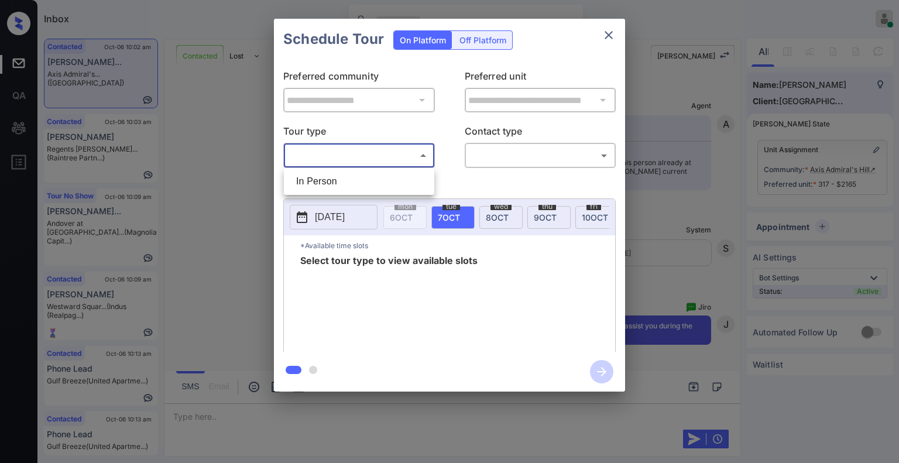
click at [358, 158] on body "Inbox Jiro Alonzo Online Set yourself offline Set yourself on break Profile Swi…" at bounding box center [449, 231] width 899 height 463
click at [338, 188] on li "In Person" at bounding box center [359, 181] width 145 height 21
type input "********"
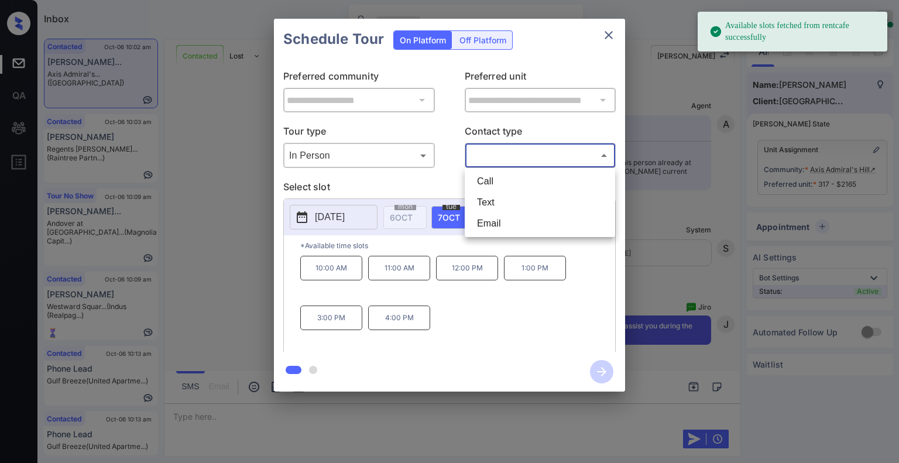
drag, startPoint x: 527, startPoint y: 152, endPoint x: 498, endPoint y: 203, distance: 58.6
click at [498, 203] on body "Available slots fetched from rentcafe successfully Inbox Jiro Alonzo Online Set…" at bounding box center [449, 231] width 899 height 463
click at [498, 203] on li "Text" at bounding box center [539, 202] width 145 height 21
type input "****"
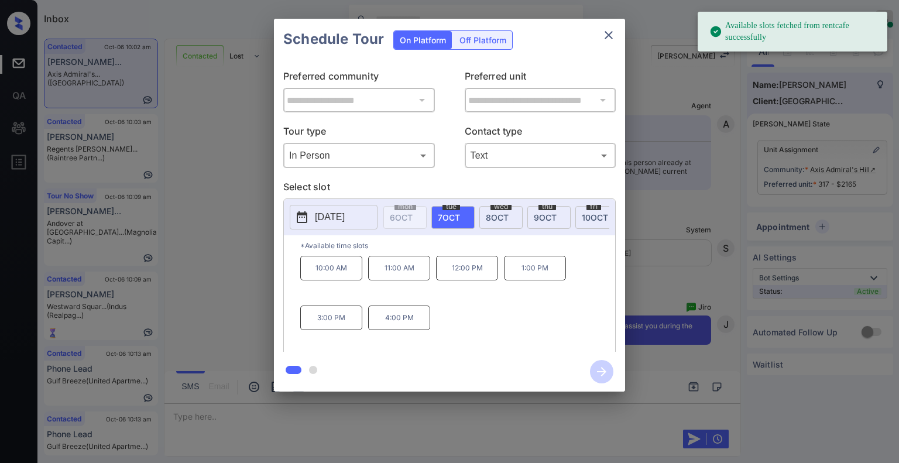
click at [340, 277] on p "10:00 AM" at bounding box center [331, 268] width 62 height 25
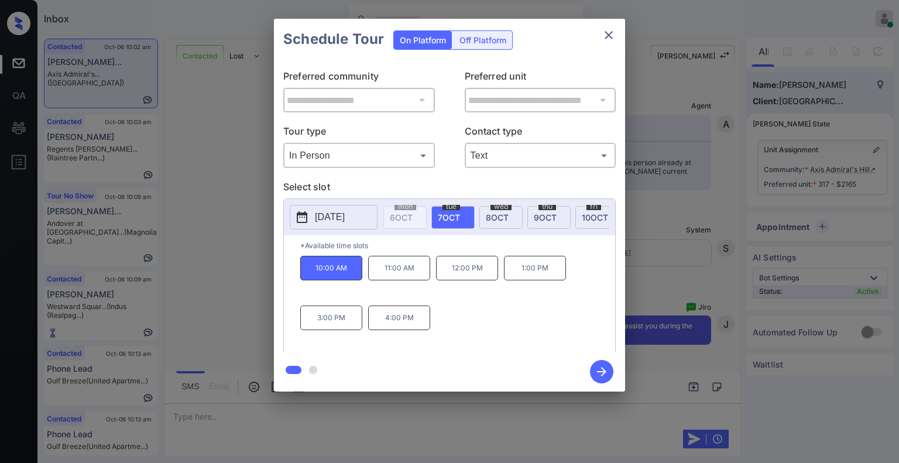
click at [599, 369] on icon "button" at bounding box center [601, 371] width 23 height 23
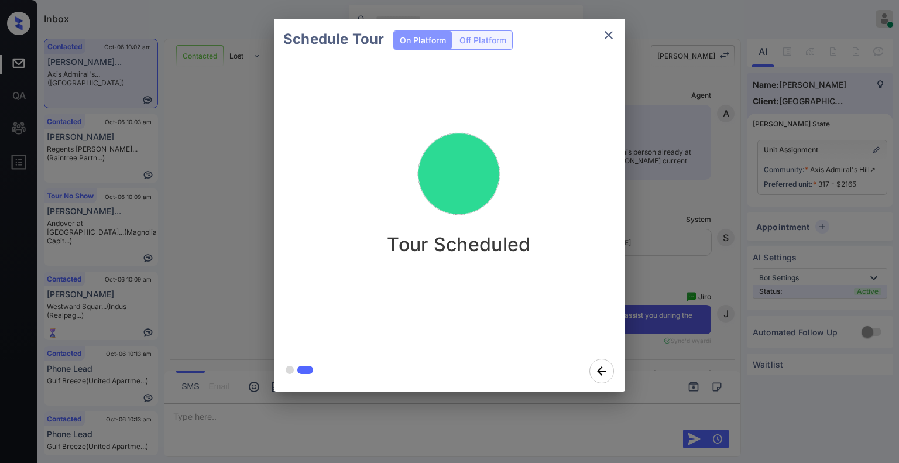
click at [610, 35] on icon "close" at bounding box center [608, 35] width 14 height 14
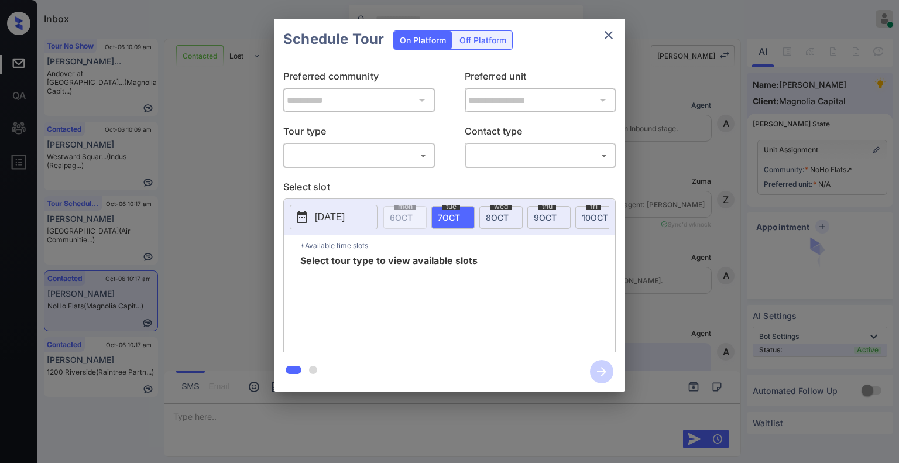
scroll to position [1323, 0]
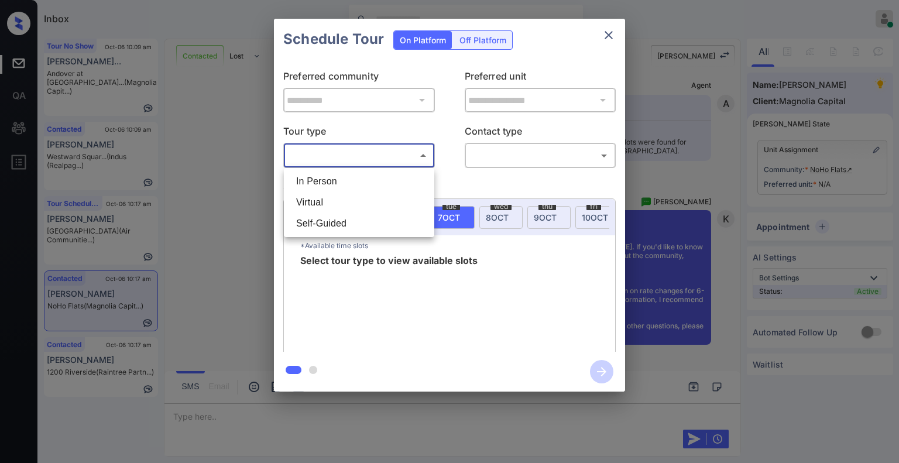
click at [325, 154] on body "Inbox [PERSON_NAME] Online Set yourself offline Set yourself on break Profile S…" at bounding box center [449, 231] width 899 height 463
click at [322, 181] on li "In Person" at bounding box center [359, 181] width 145 height 21
type input "********"
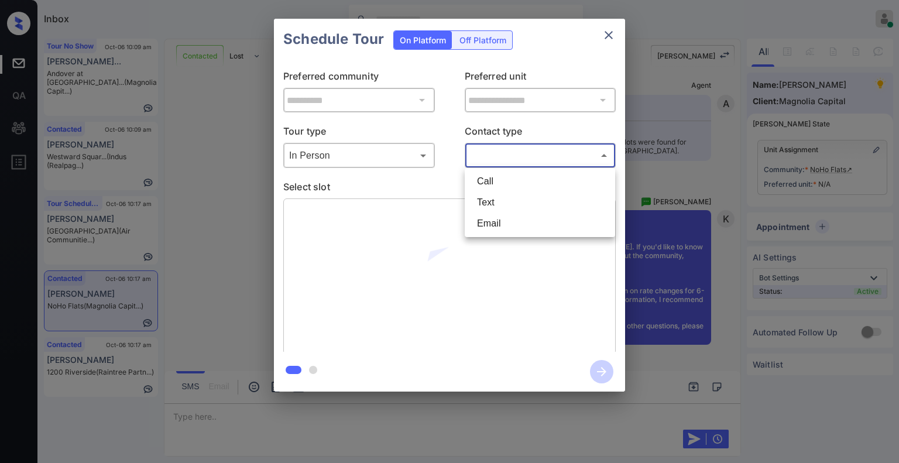
click at [501, 160] on body "Inbox [PERSON_NAME] Online Set yourself offline Set yourself on break Profile S…" at bounding box center [449, 231] width 899 height 463
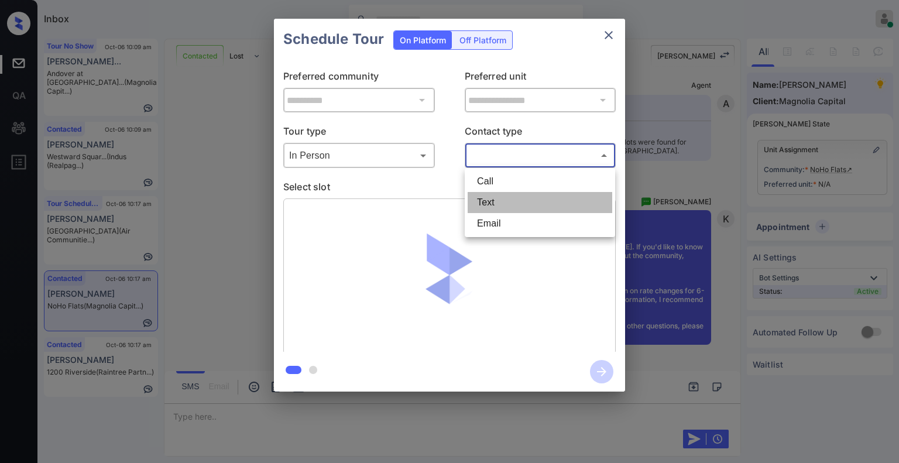
click at [496, 203] on li "Text" at bounding box center [539, 202] width 145 height 21
type input "****"
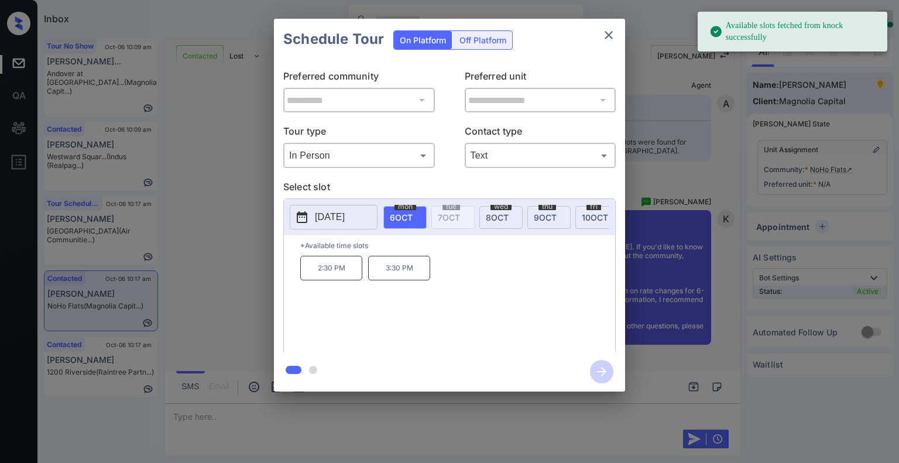
click at [318, 217] on p "[DATE]" at bounding box center [330, 217] width 30 height 14
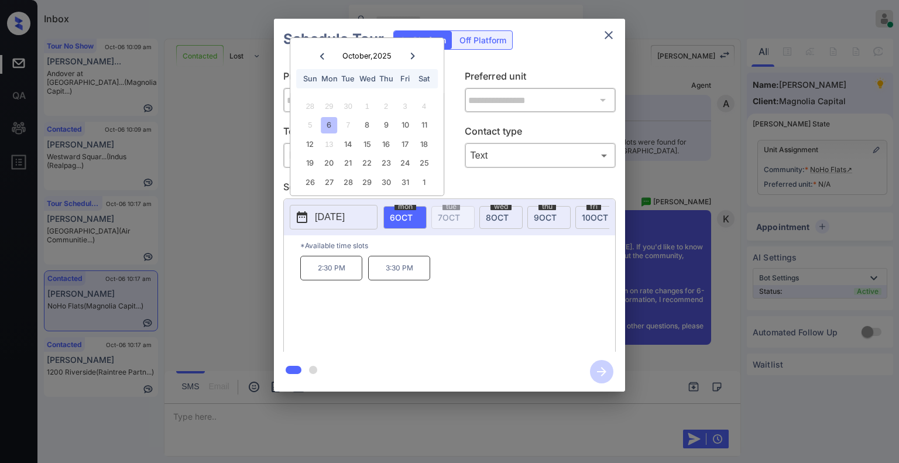
click at [414, 56] on icon at bounding box center [412, 56] width 7 height 7
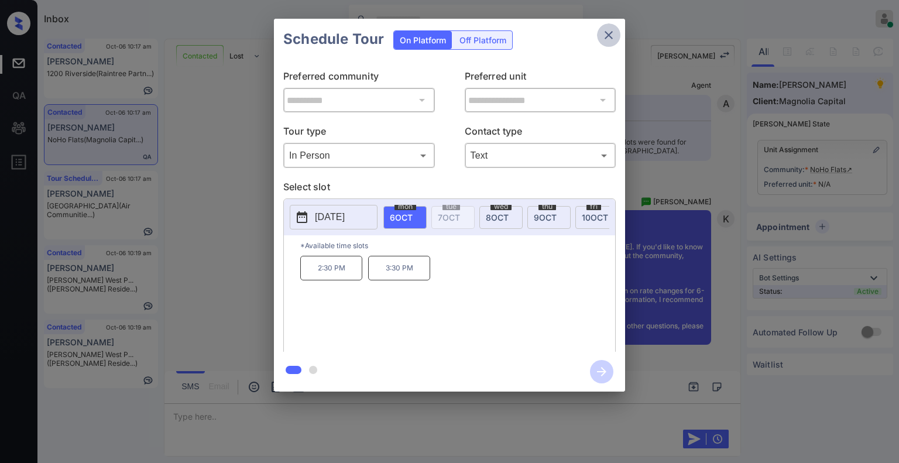
click at [609, 36] on icon "close" at bounding box center [608, 35] width 8 height 8
